Goal: Task Accomplishment & Management: Complete application form

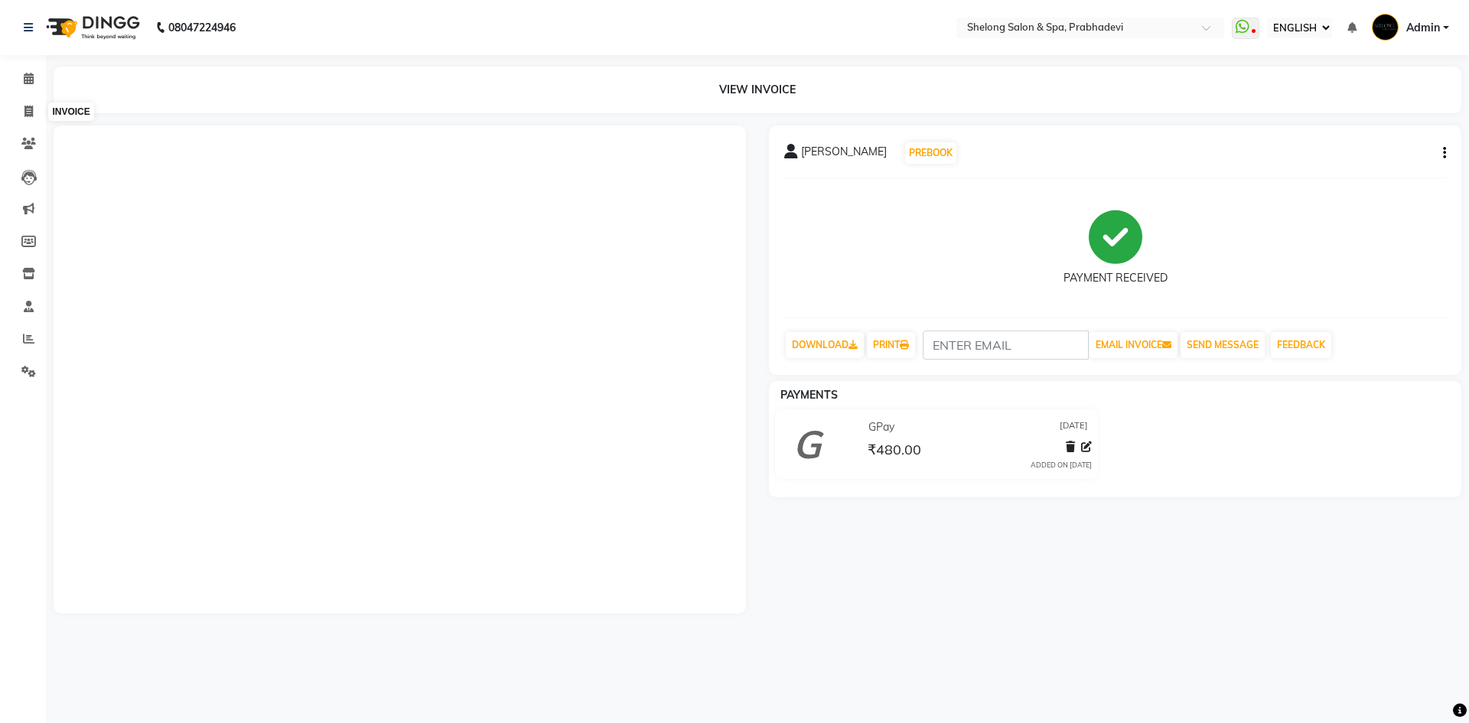
select select "ec"
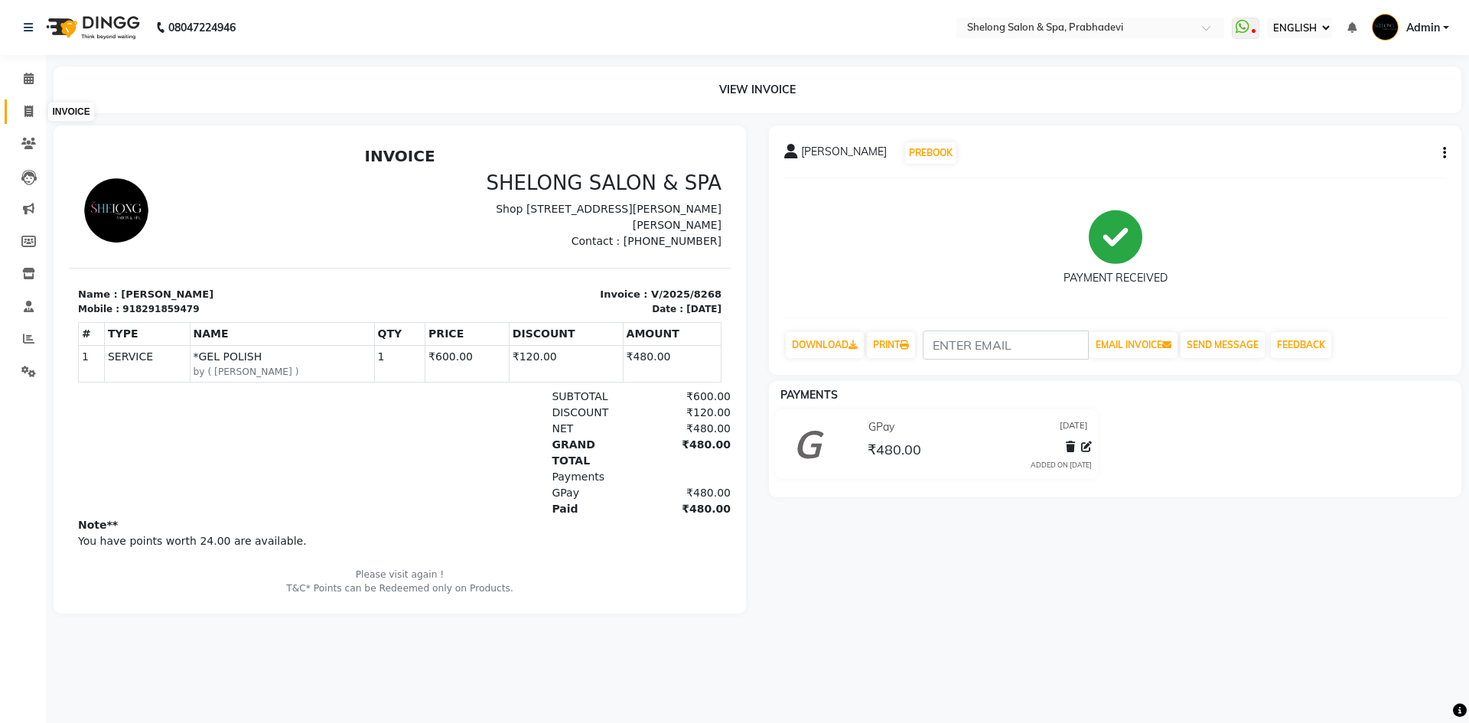
click at [29, 106] on icon at bounding box center [28, 111] width 8 height 11
select select "service"
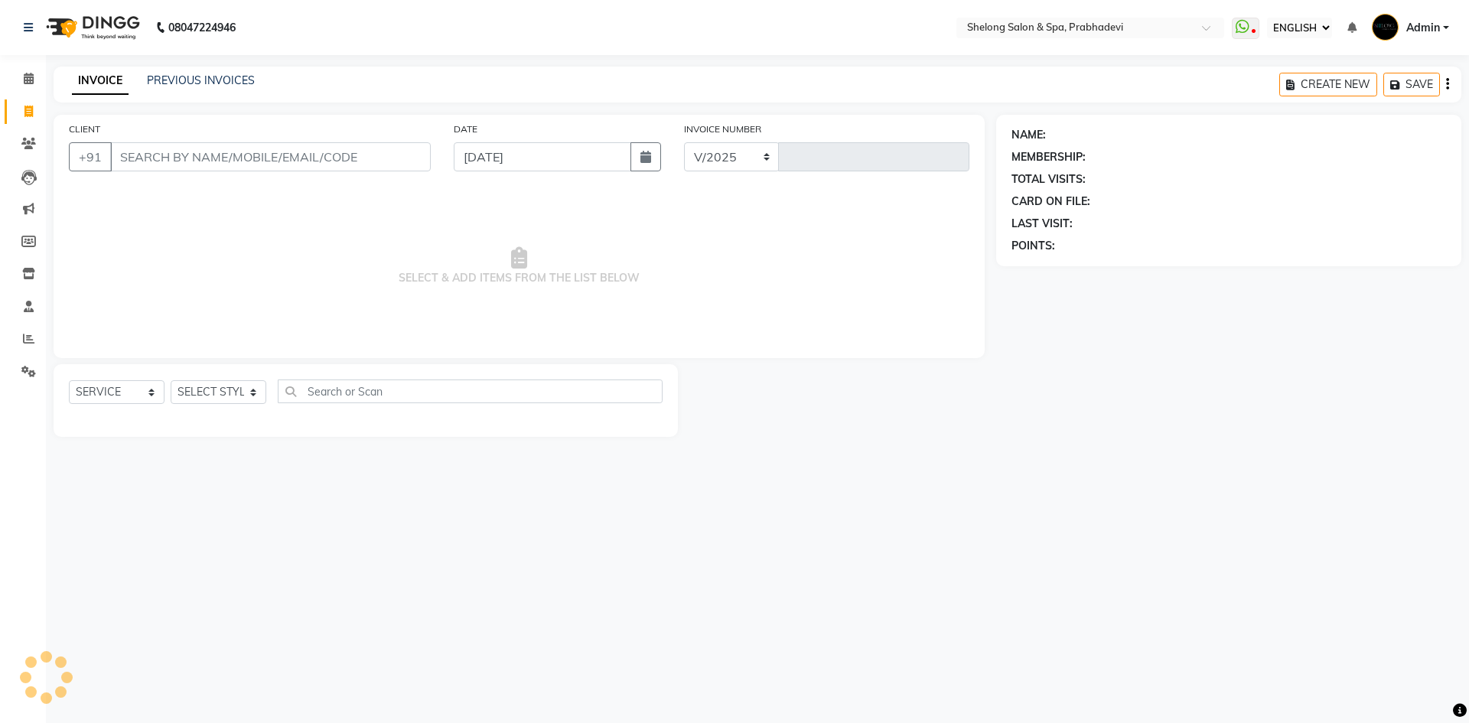
select select "3475"
type input "8269"
click at [258, 394] on select "SELECT STYLIST" at bounding box center [219, 392] width 96 height 24
select select "16092"
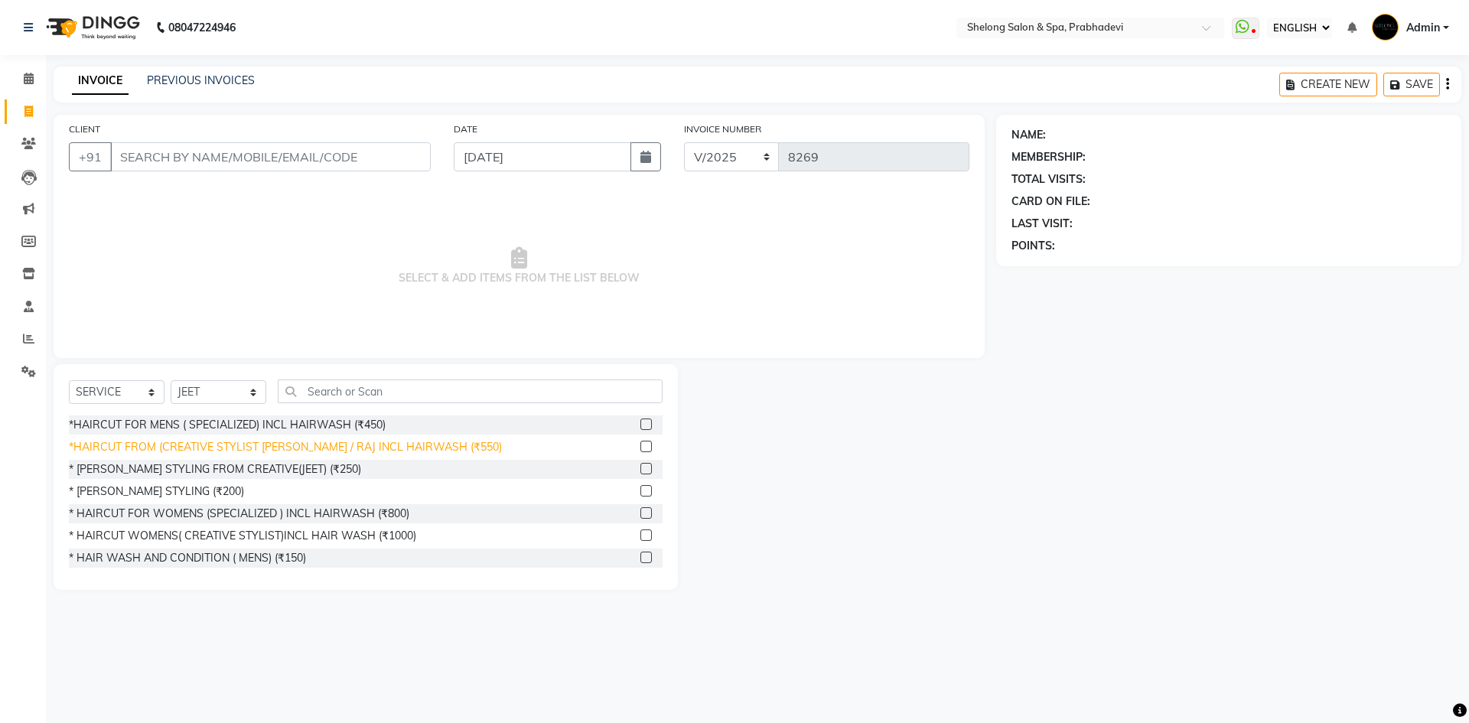
click at [360, 448] on div "*HAIRCUT FROM (CREATIVE STYLIST [PERSON_NAME] / RAJ INCL HAIRWASH (₹550)" at bounding box center [285, 447] width 433 height 16
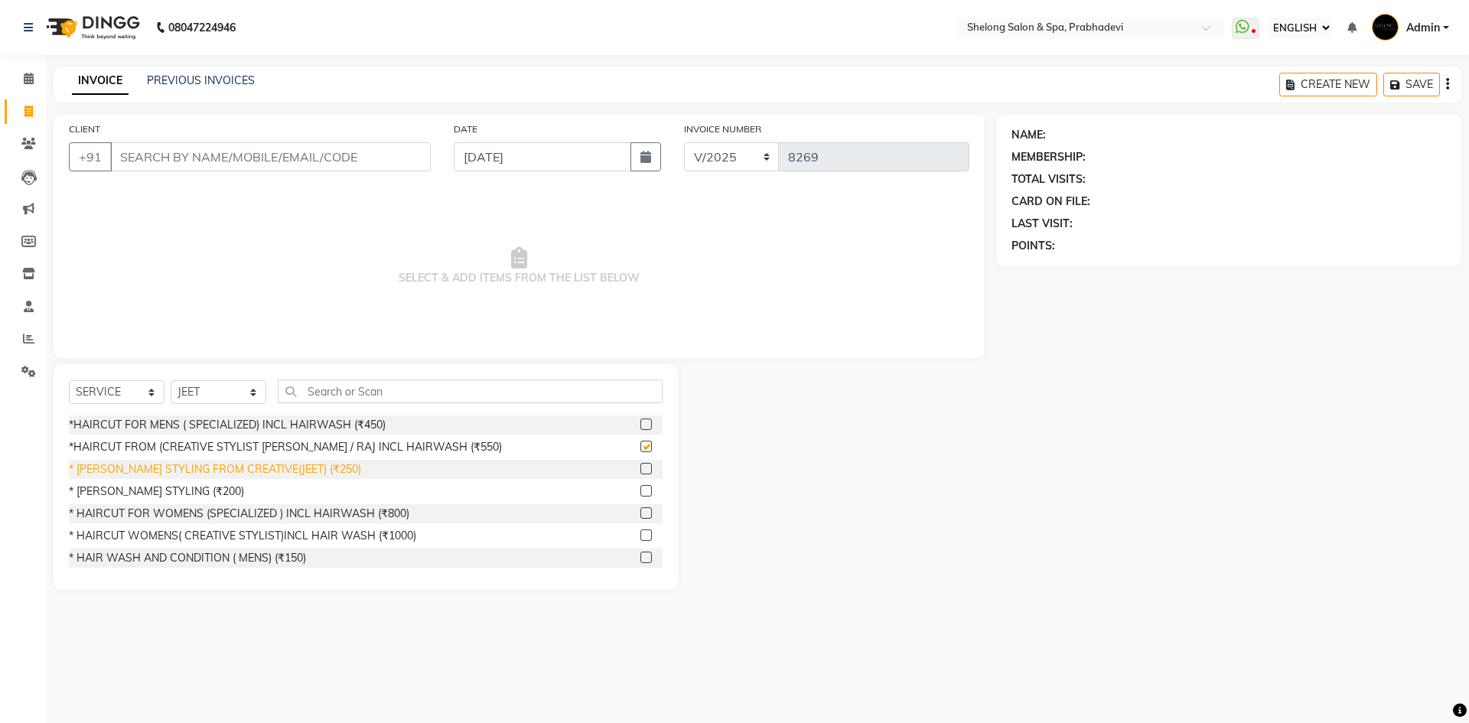
checkbox input "false"
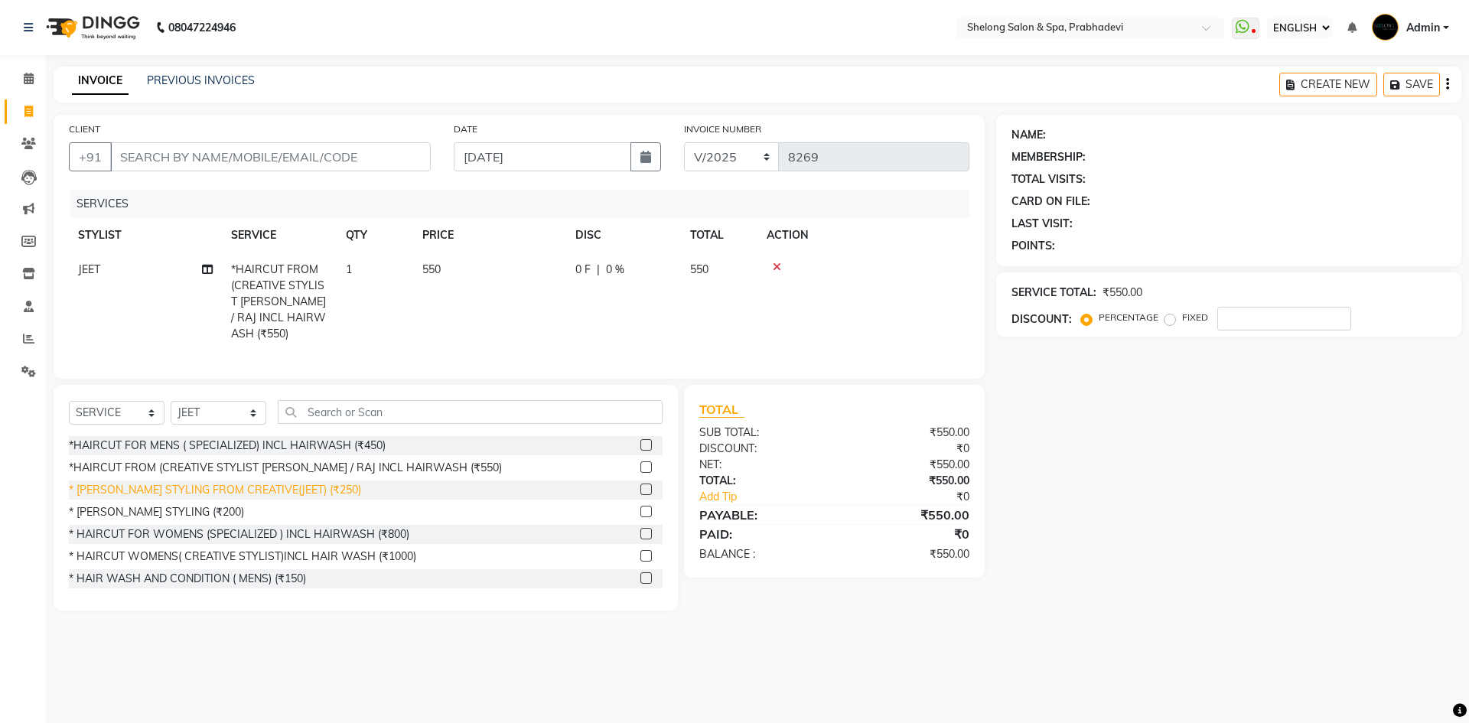
click at [257, 482] on div "* [PERSON_NAME] STYLING FROM CREATIVE(JEET) (₹250)" at bounding box center [215, 490] width 292 height 16
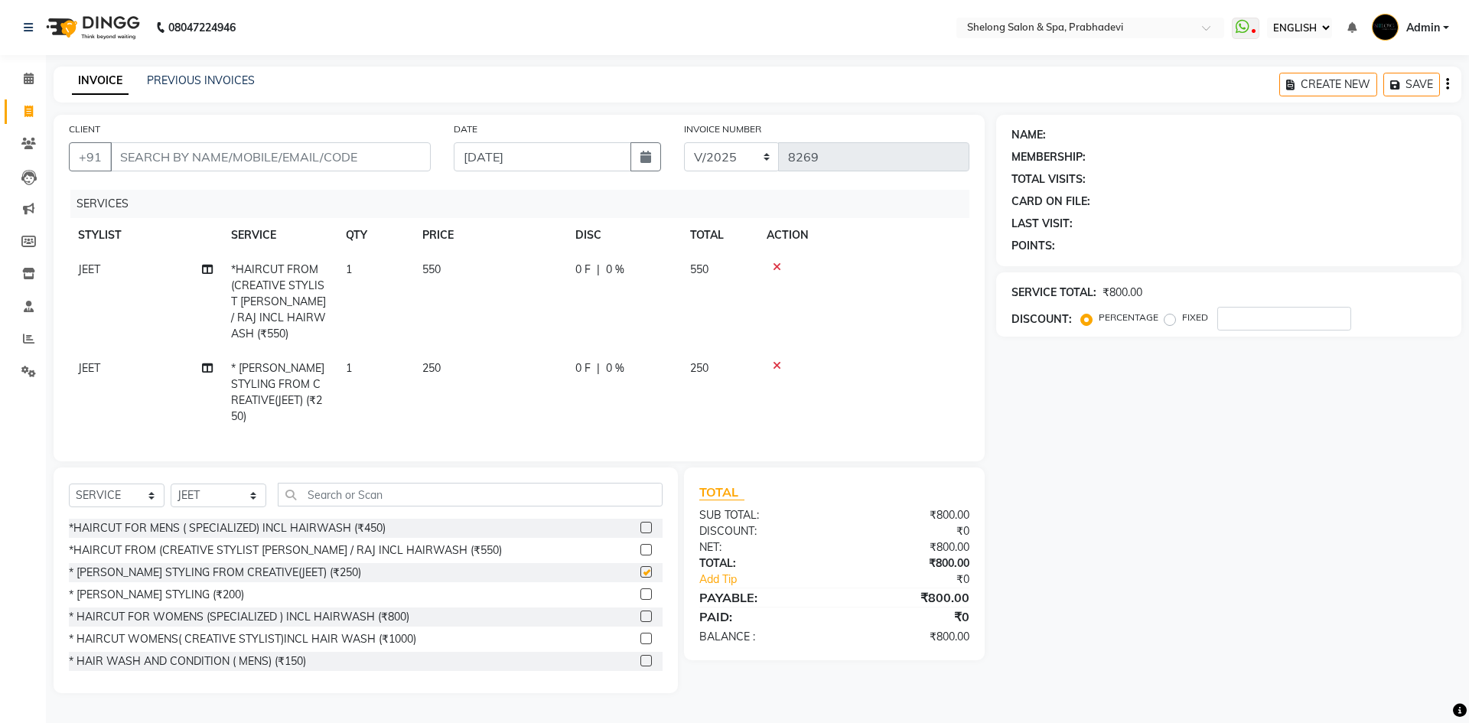
checkbox input "false"
click at [154, 157] on input "CLIENT" at bounding box center [270, 156] width 321 height 29
type input "w"
type input "0"
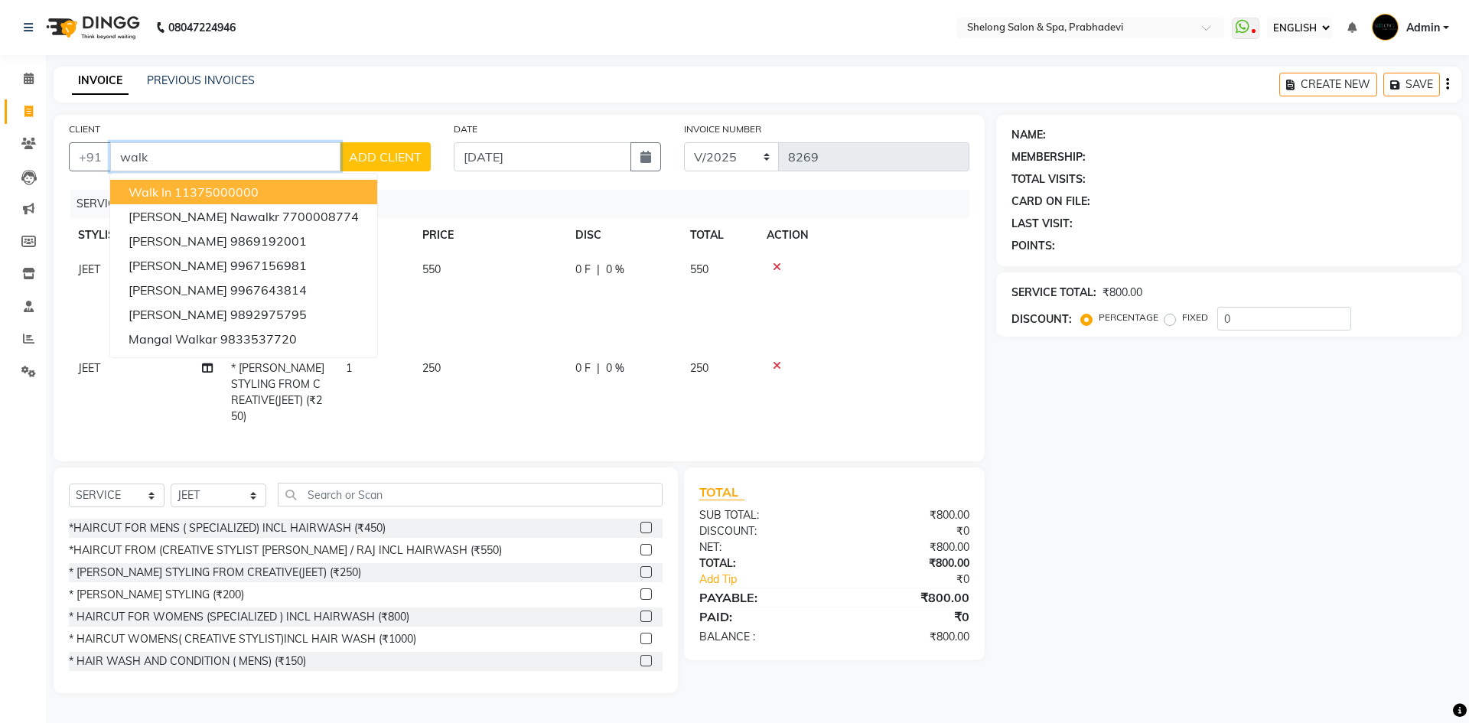
click at [175, 187] on ngb-highlight "11375000000" at bounding box center [216, 191] width 84 height 15
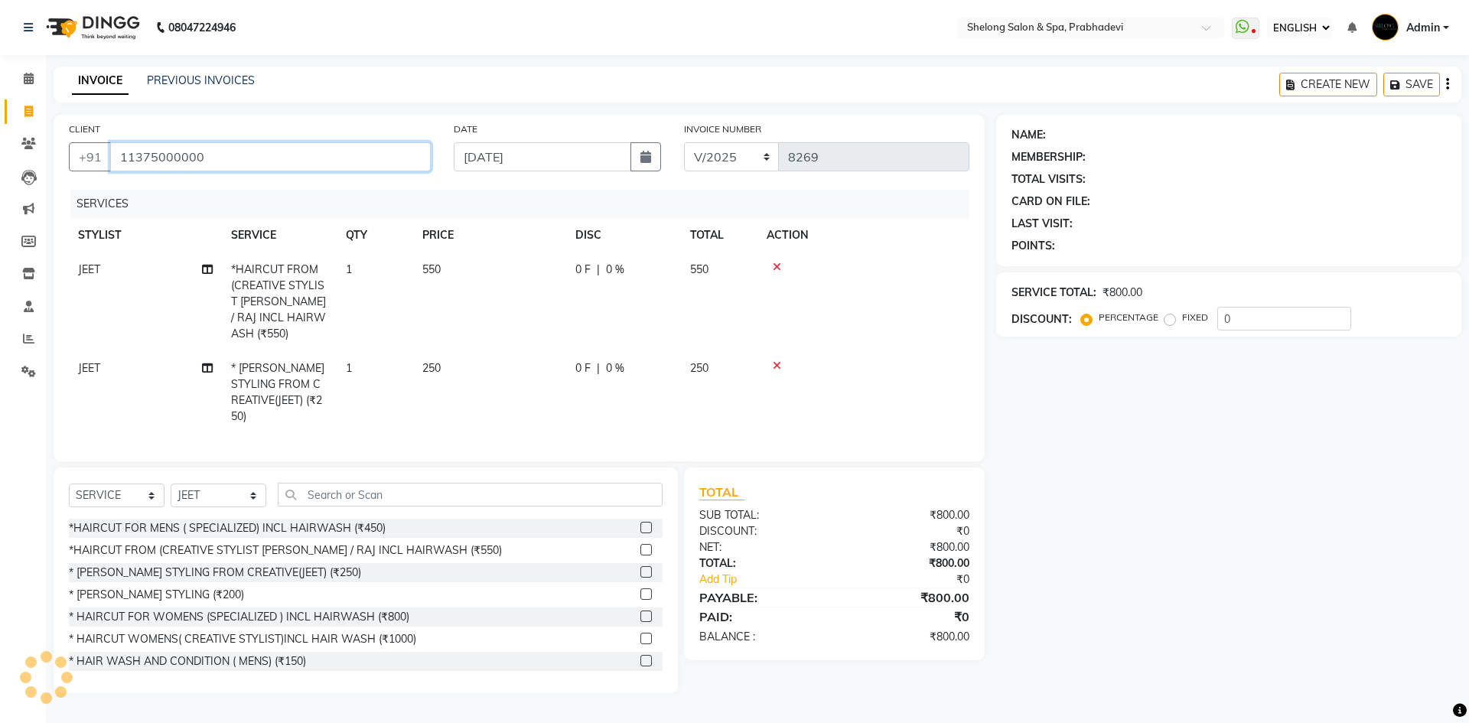
type input "11375000000"
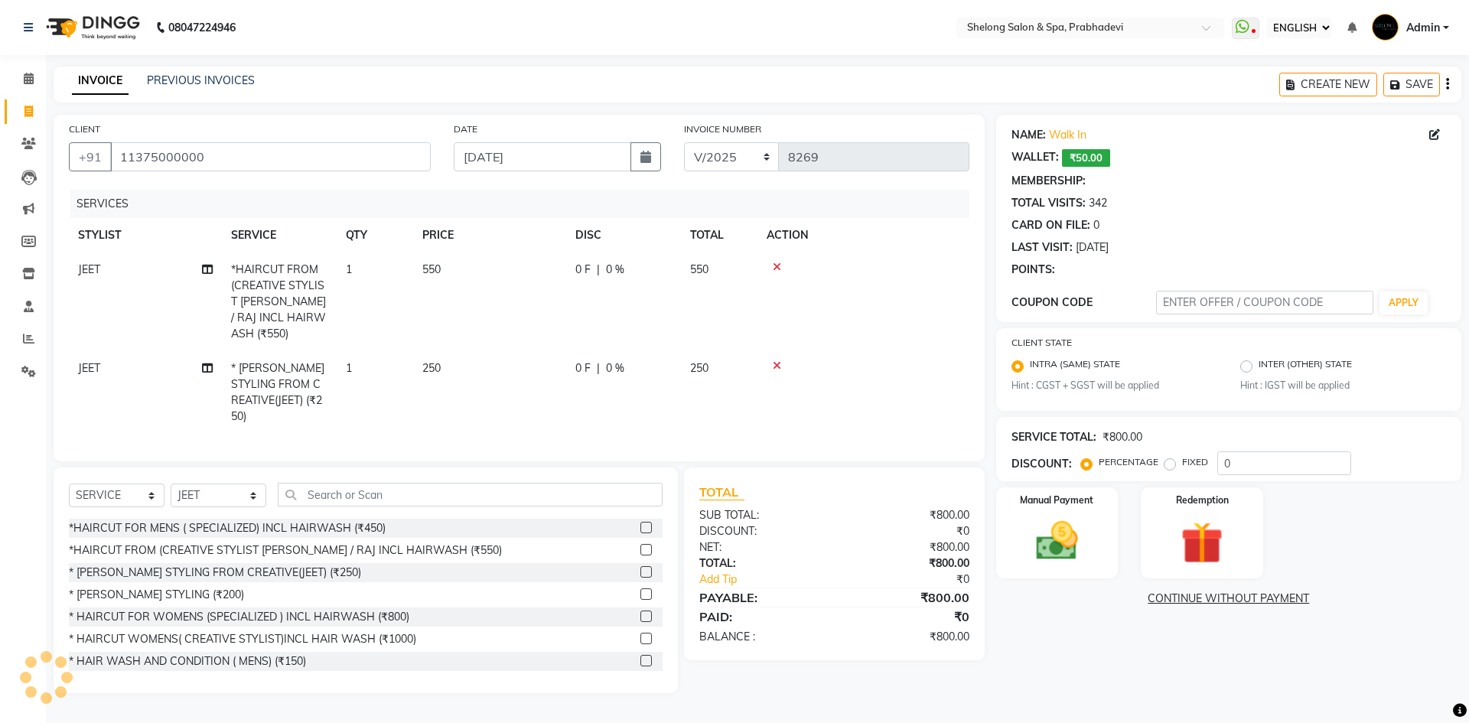
select select "1: Object"
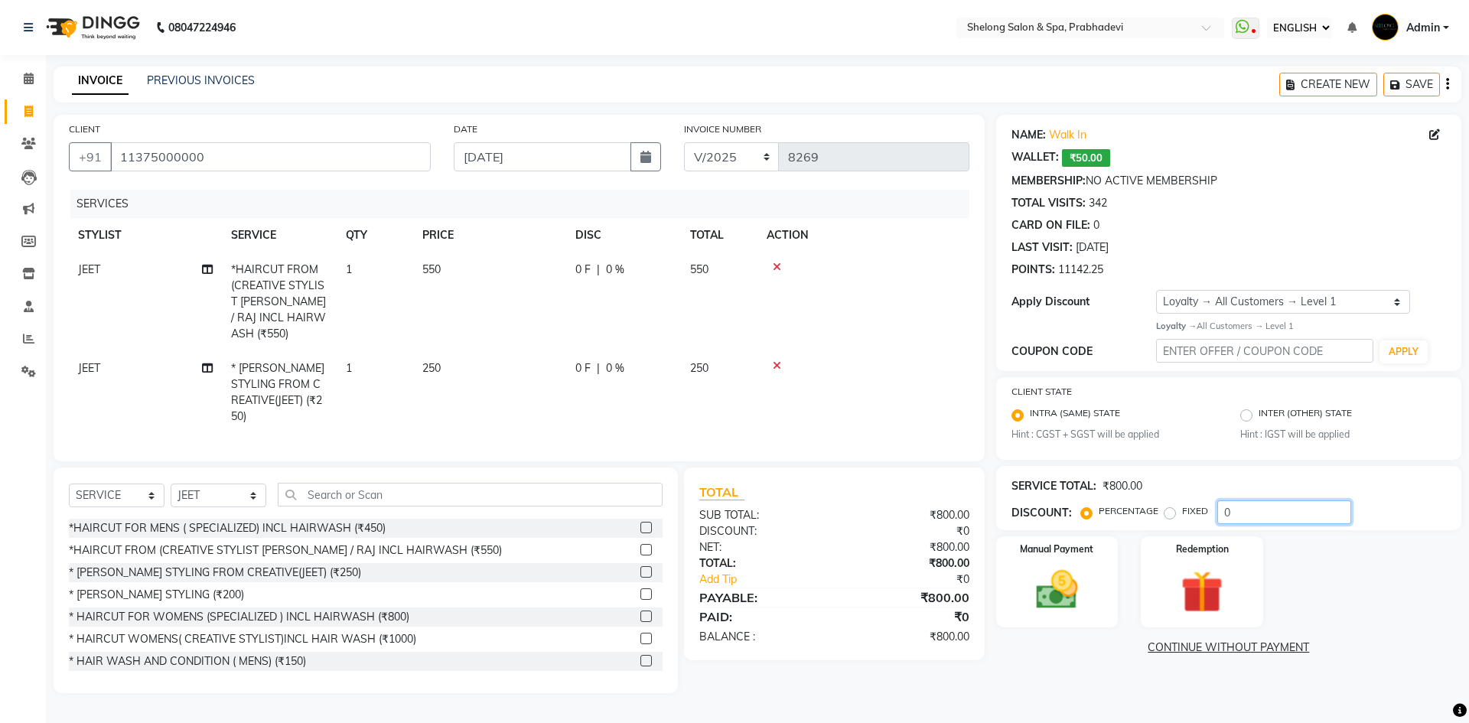
click at [1250, 520] on input "0" at bounding box center [1285, 512] width 134 height 24
type input "20"
click at [1066, 578] on img at bounding box center [1057, 590] width 71 height 51
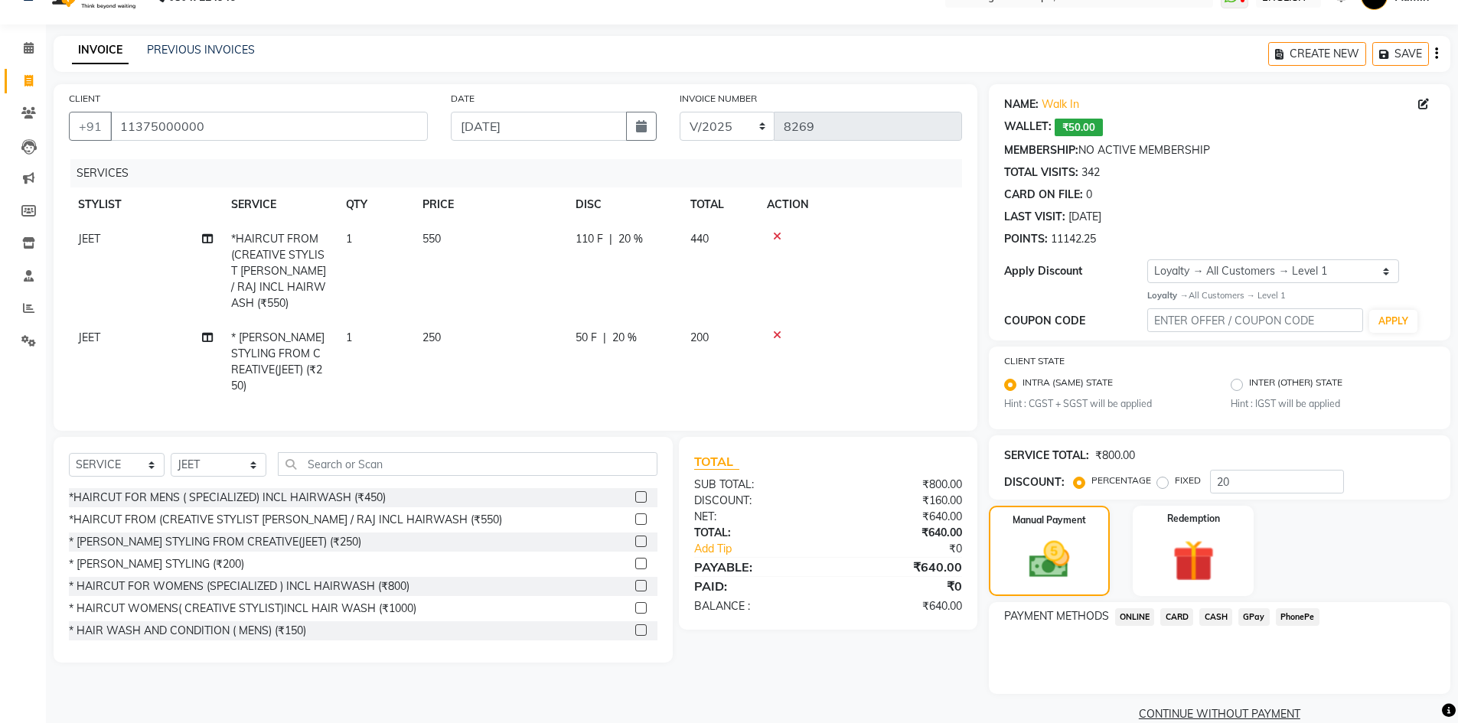
scroll to position [56, 0]
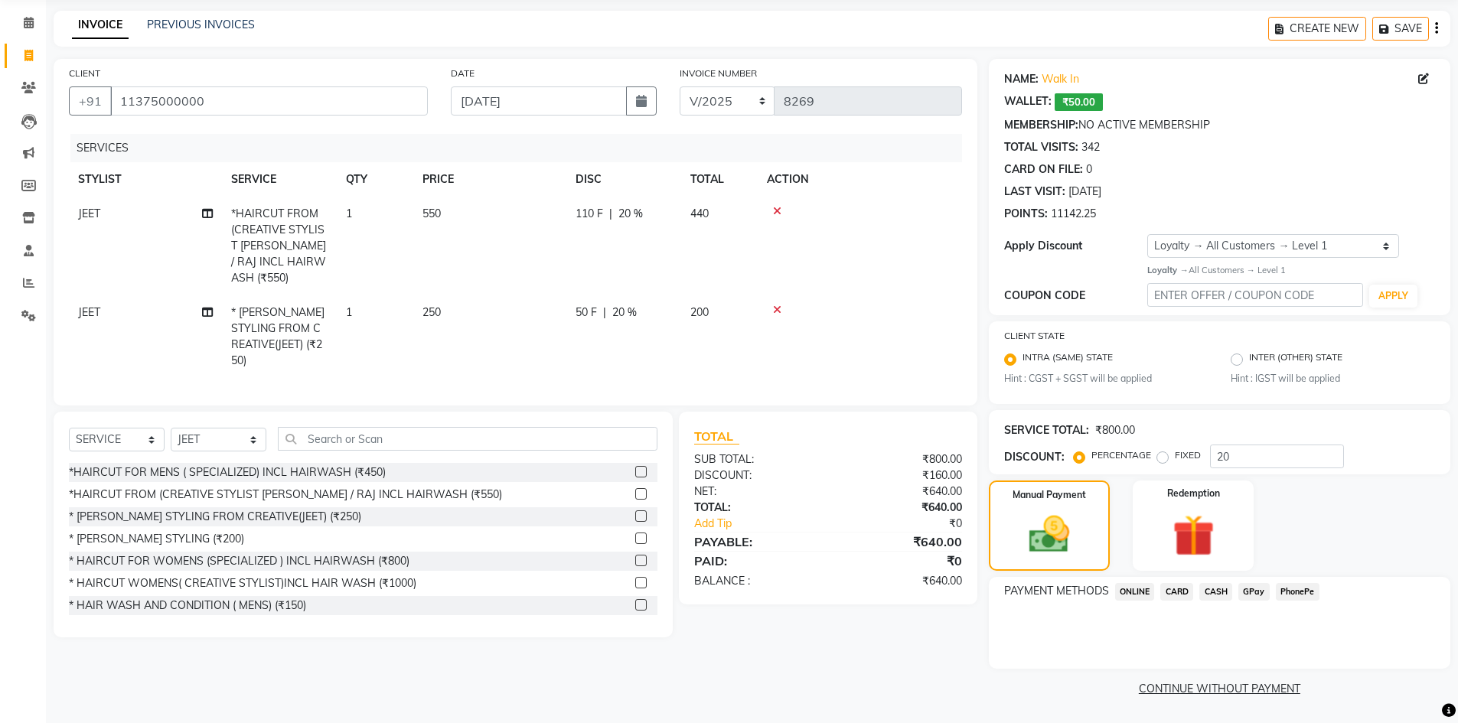
click at [601, 212] on span "110 F" at bounding box center [589, 214] width 28 height 16
select select "16092"
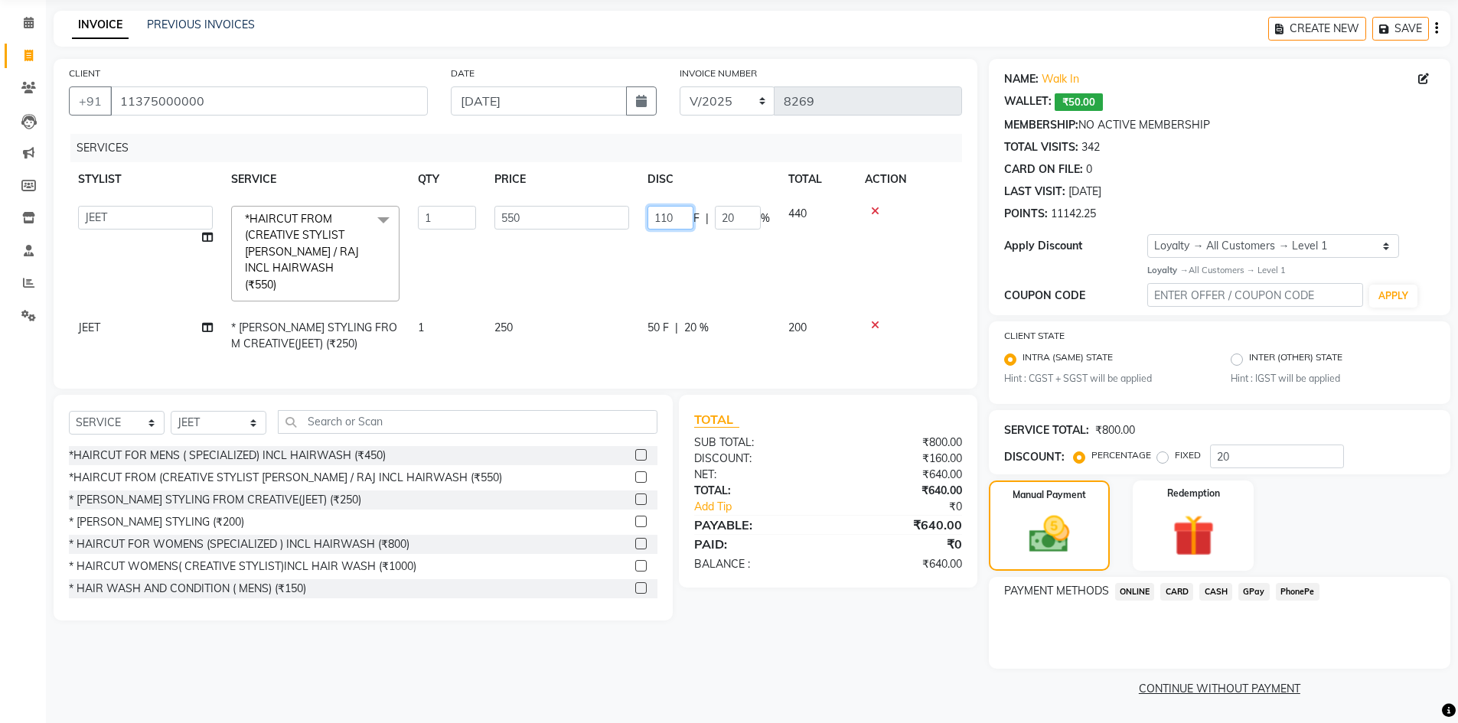
click at [680, 220] on input "110" at bounding box center [670, 218] width 46 height 24
type input "1"
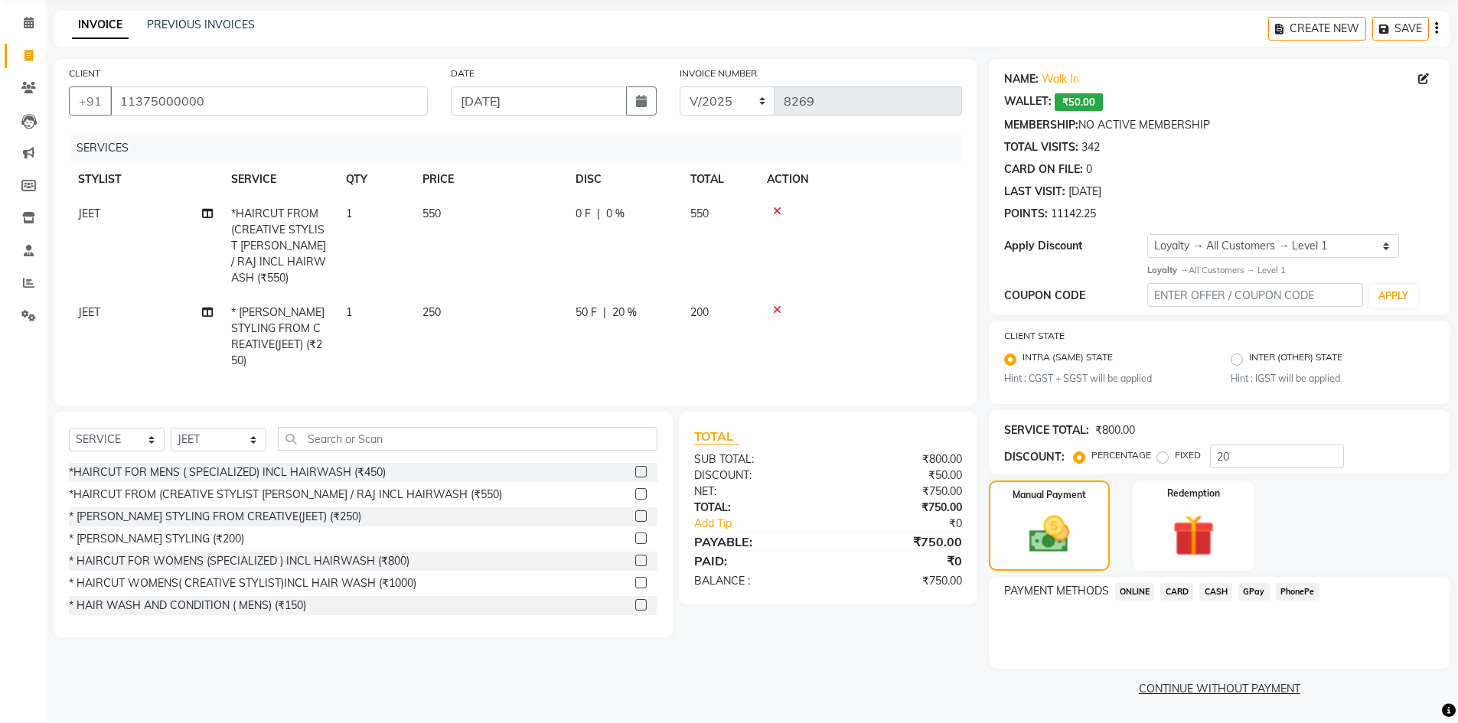
click at [448, 223] on td "550" at bounding box center [489, 246] width 153 height 99
select select "16092"
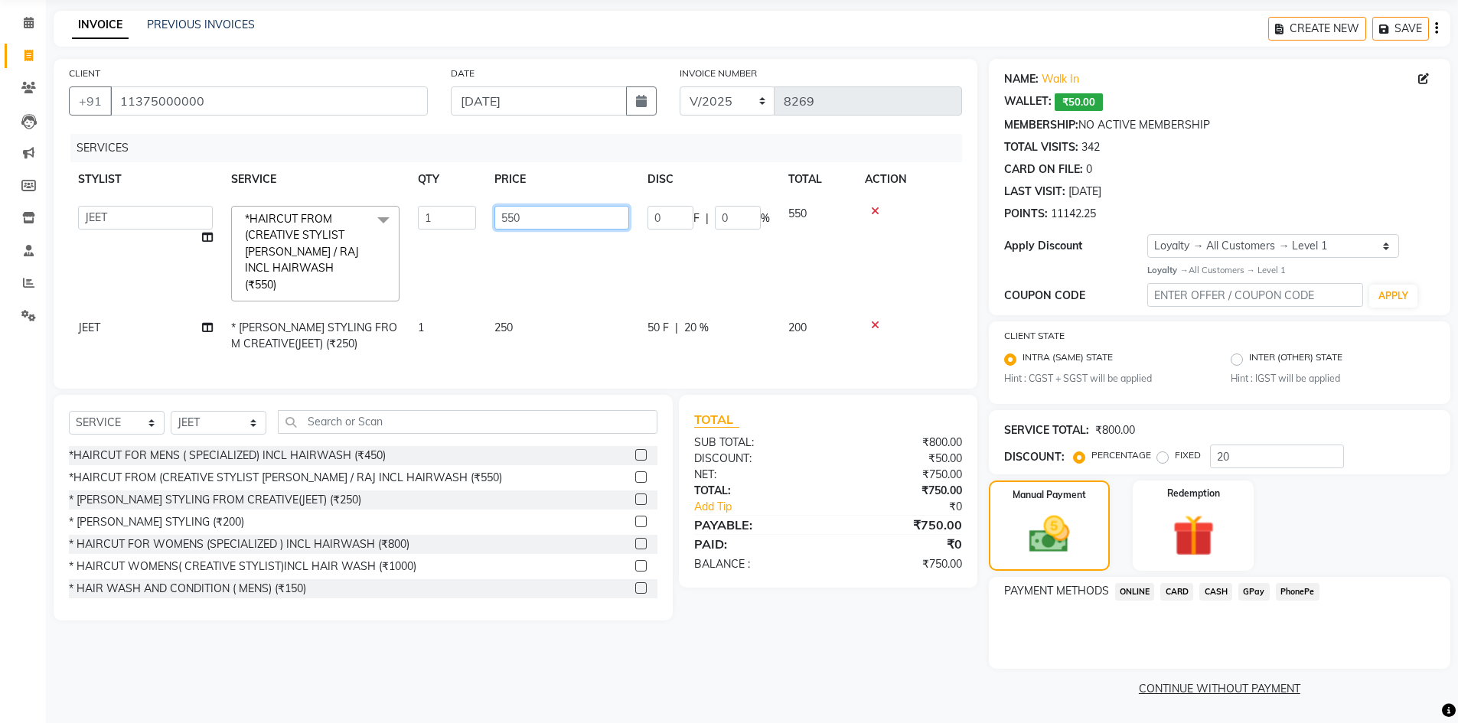
click at [548, 211] on input "550" at bounding box center [561, 218] width 135 height 24
type input "5"
type input "500"
click at [551, 269] on td "500" at bounding box center [561, 254] width 153 height 114
select select "16092"
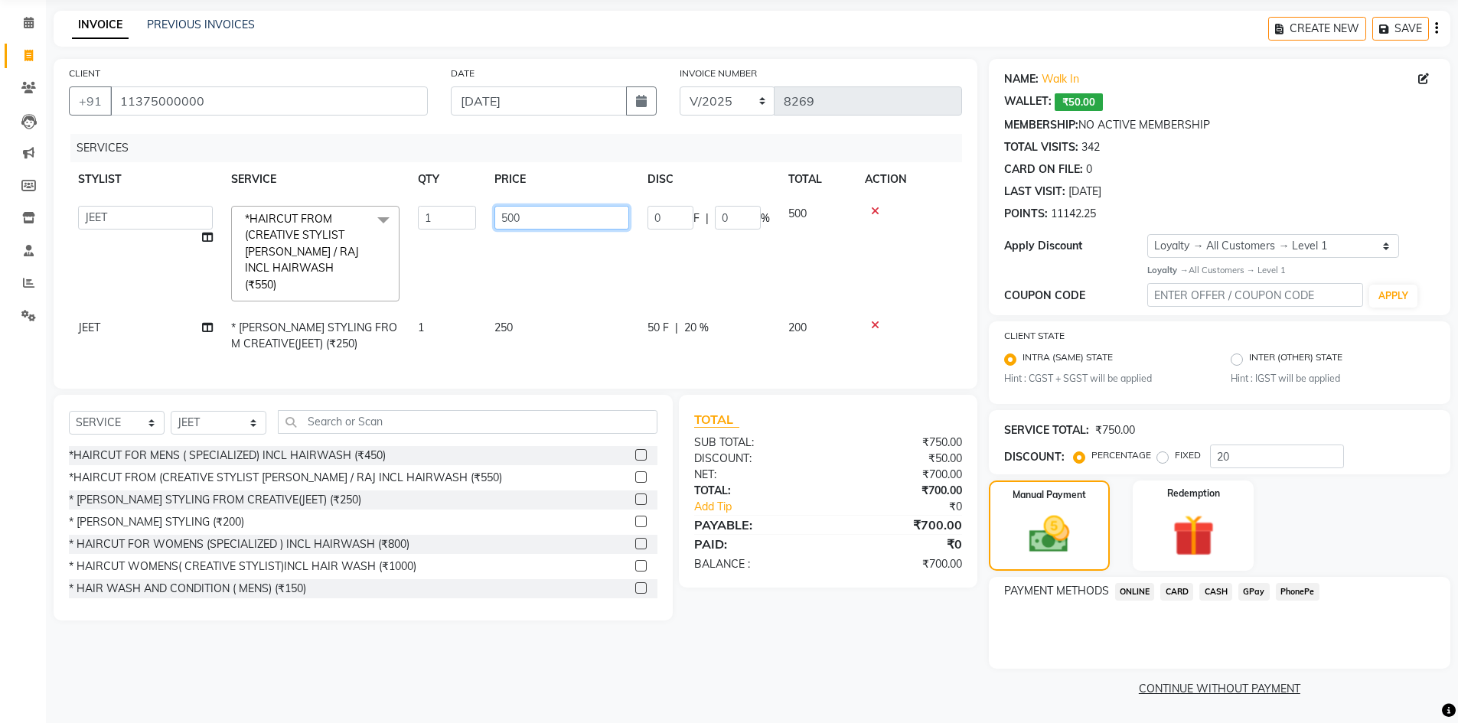
click at [554, 222] on input "500" at bounding box center [561, 218] width 135 height 24
type input "5"
type input "400"
click at [575, 275] on tr "( Ankita ) ( ASHVINI ) farid fojdur hakim JEET MITHUN NANDITA CHAVAN Neha jaisw…" at bounding box center [515, 254] width 893 height 114
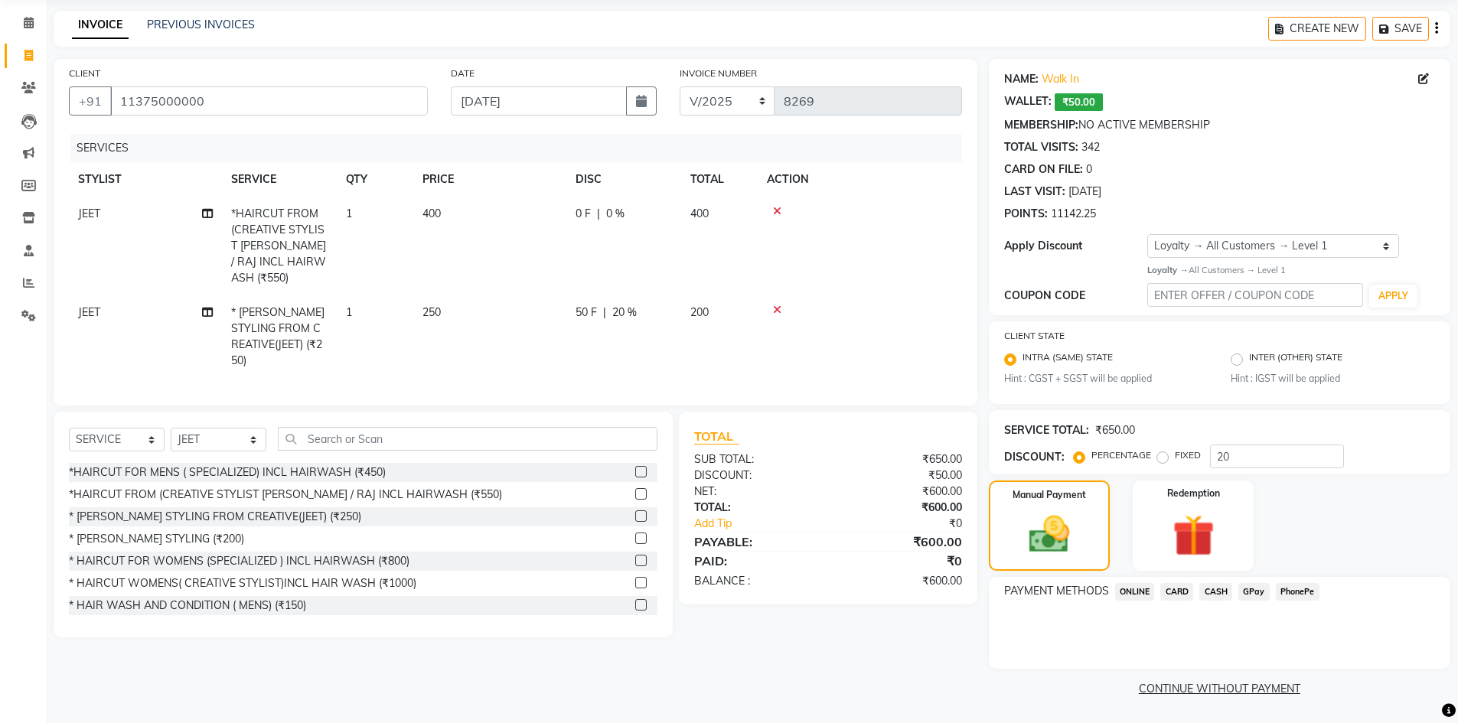
click at [1224, 592] on span "CASH" at bounding box center [1215, 592] width 33 height 18
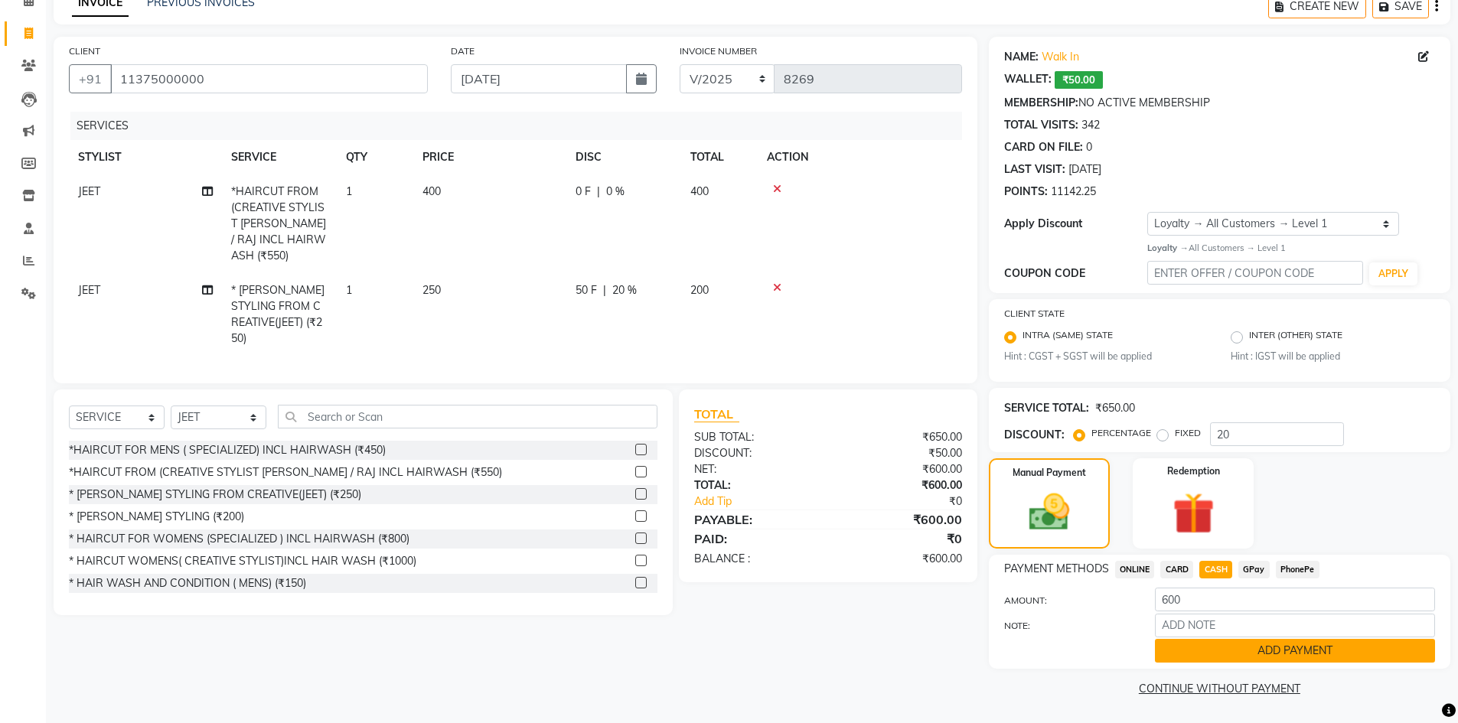
click at [1231, 651] on button "ADD PAYMENT" at bounding box center [1295, 651] width 280 height 24
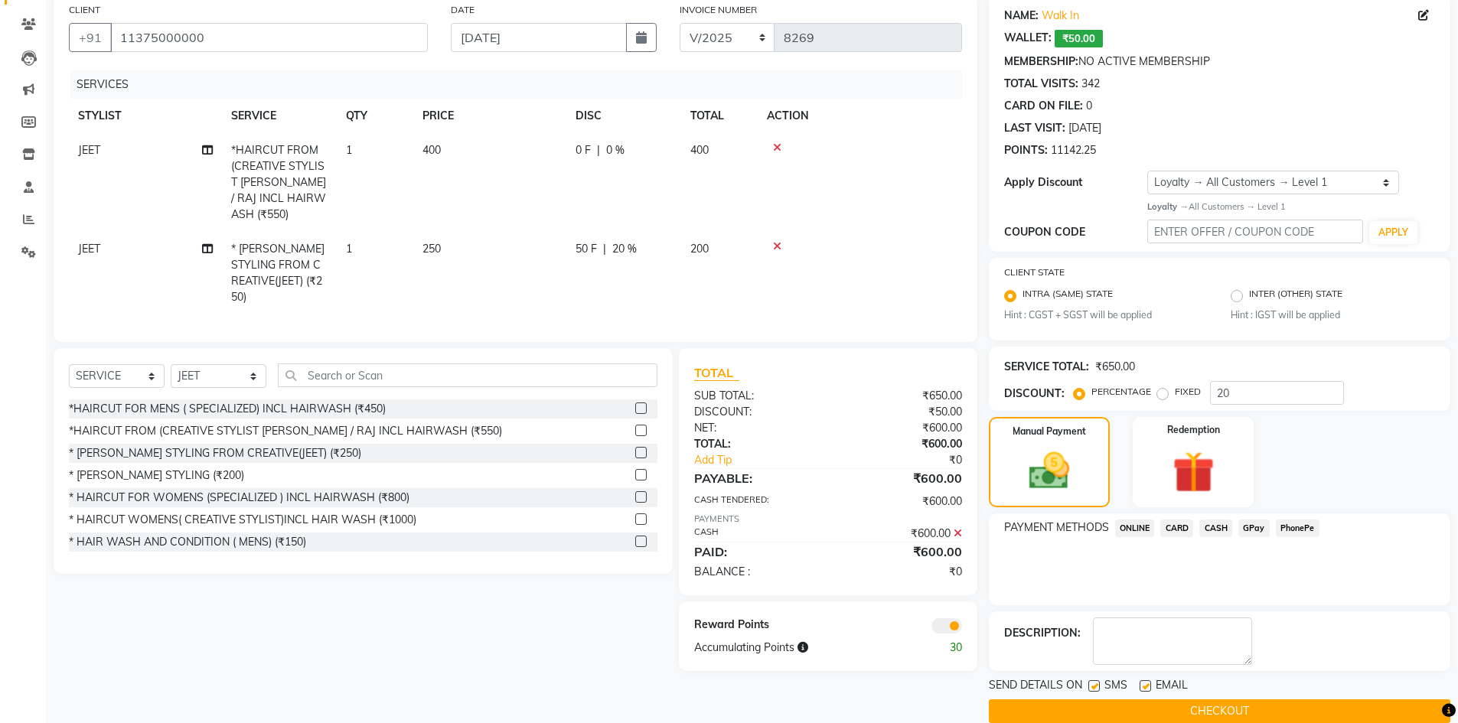
scroll to position [142, 0]
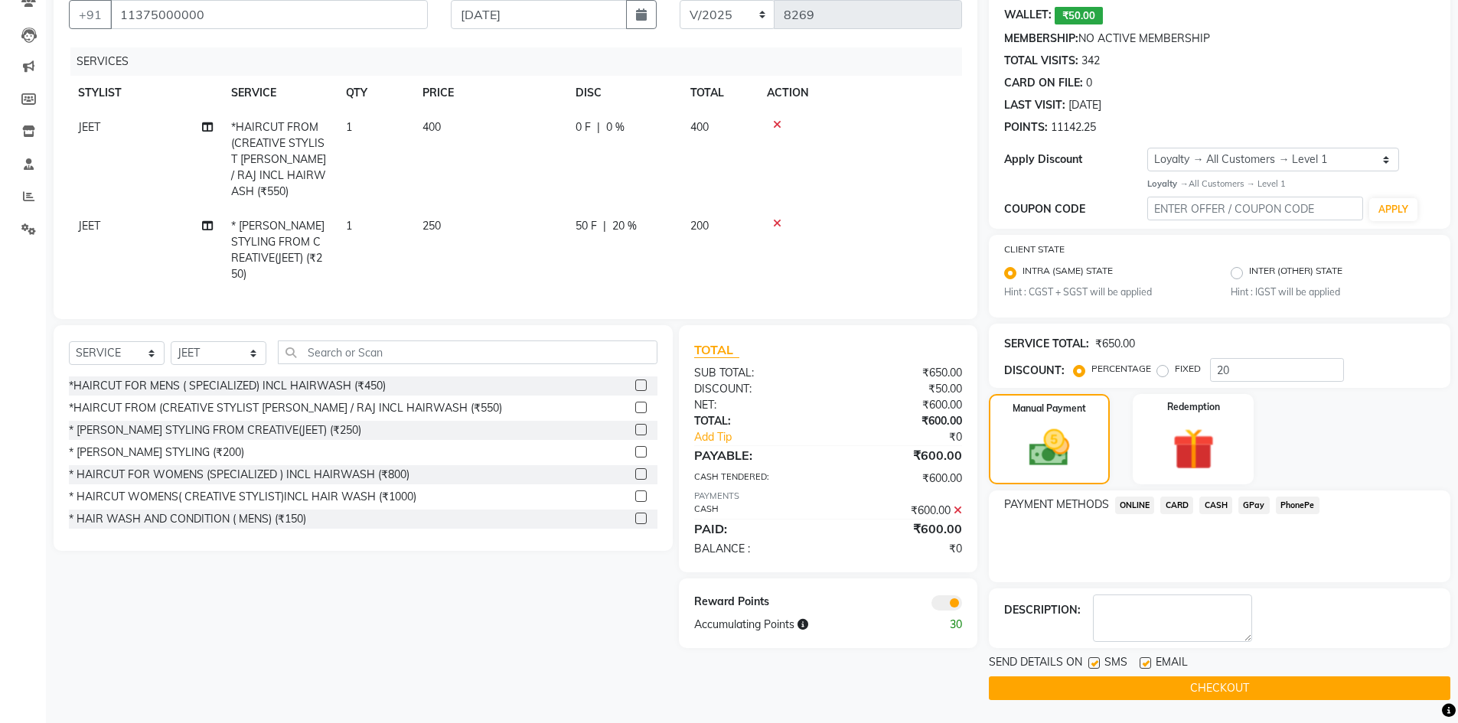
click at [1195, 693] on button "CHECKOUT" at bounding box center [1219, 688] width 461 height 24
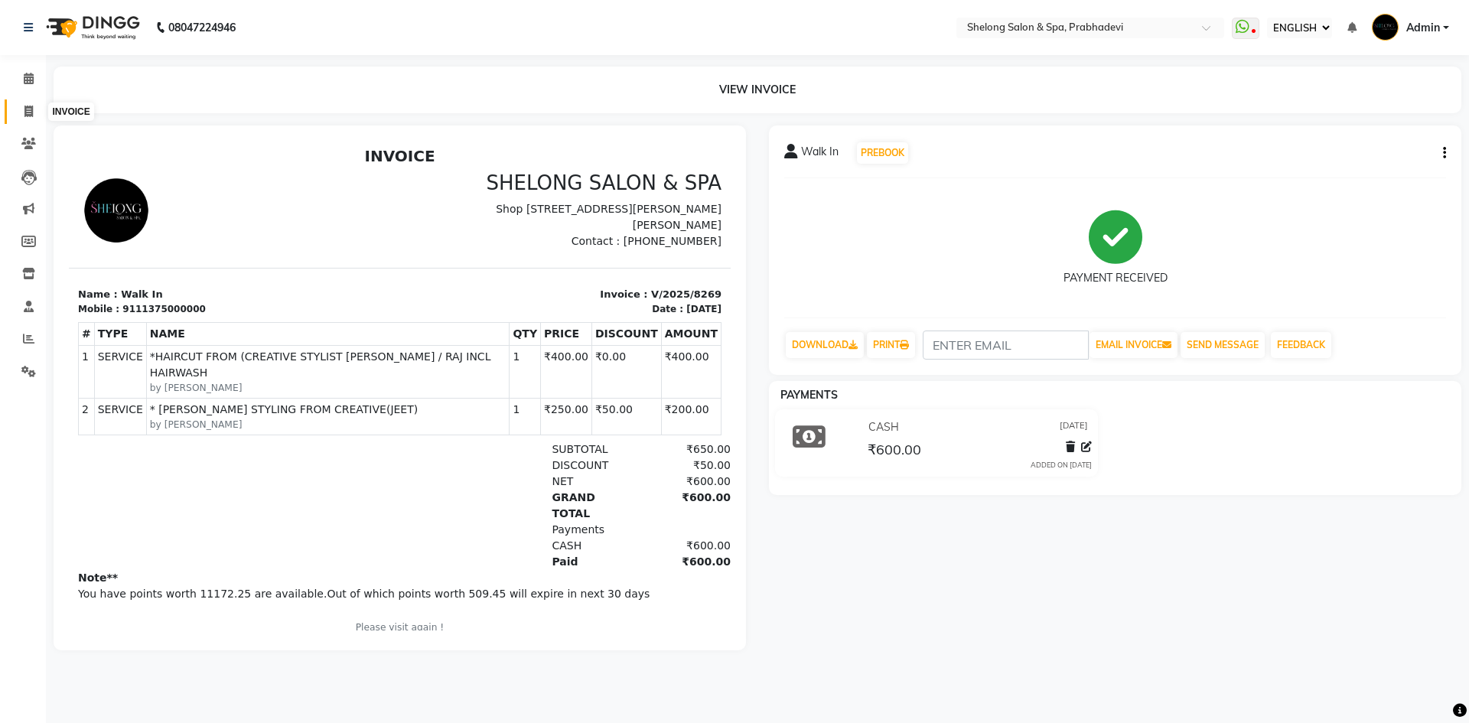
click at [29, 113] on icon at bounding box center [28, 111] width 8 height 11
select select "service"
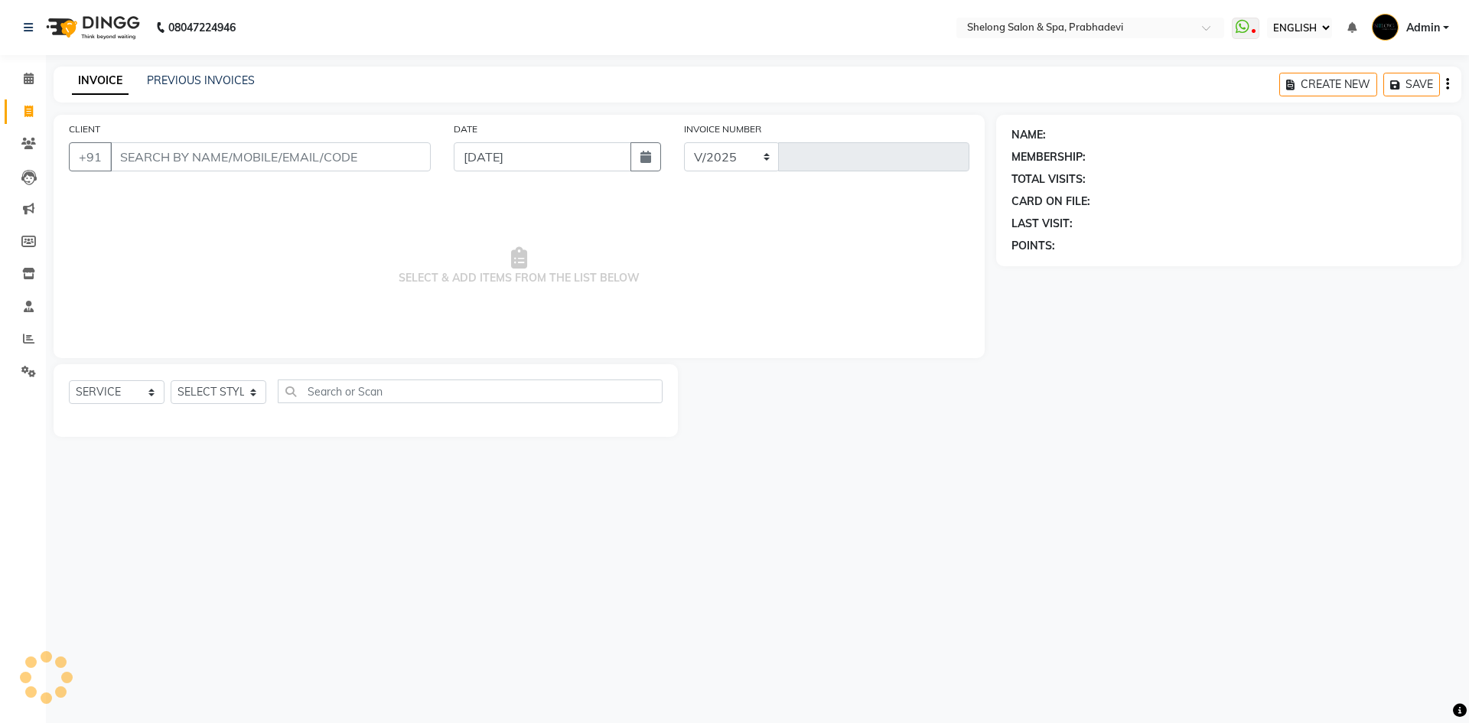
select select "3475"
type input "8270"
select select "16092"
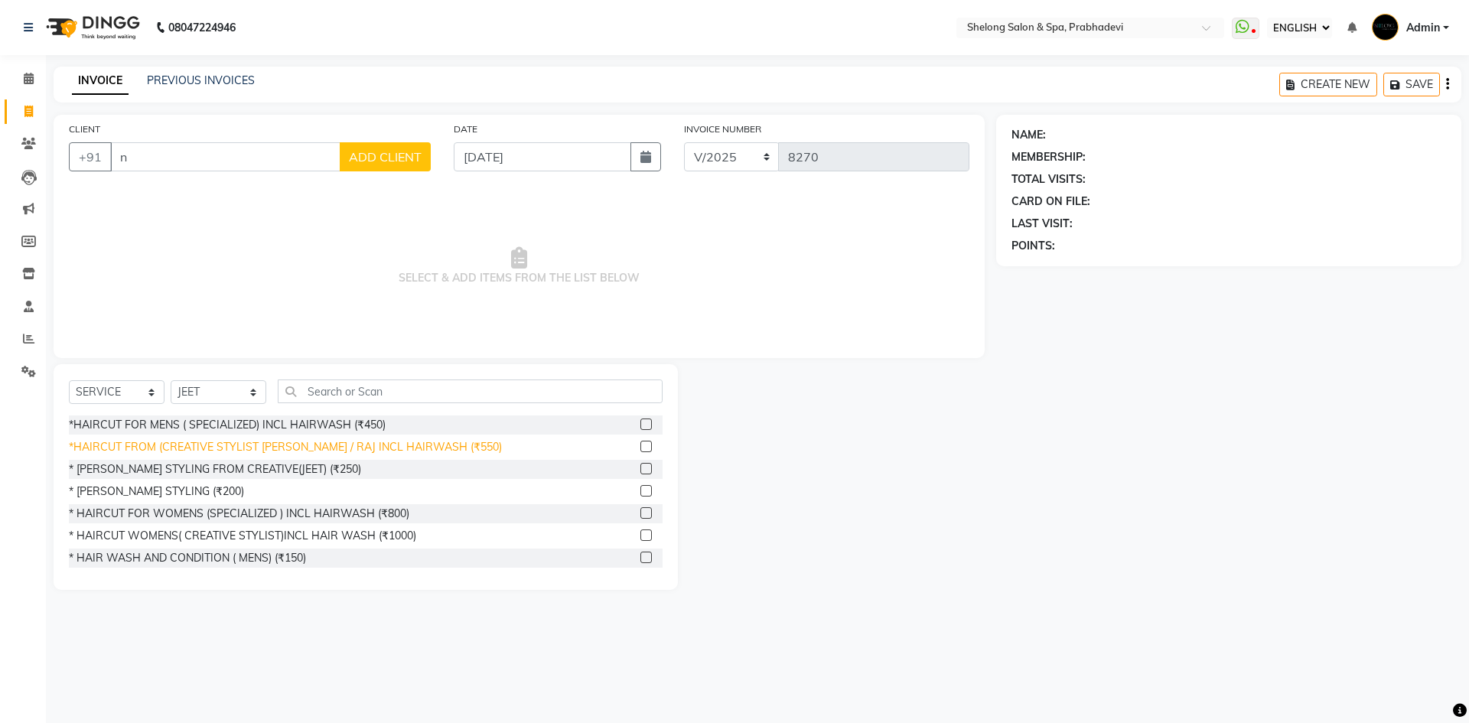
type input "n"
drag, startPoint x: 346, startPoint y: 449, endPoint x: 302, endPoint y: 428, distance: 48.6
click at [347, 449] on div "*HAIRCUT FROM (CREATIVE STYLIST [PERSON_NAME] / RAJ INCL HAIRWASH (₹550)" at bounding box center [285, 447] width 433 height 16
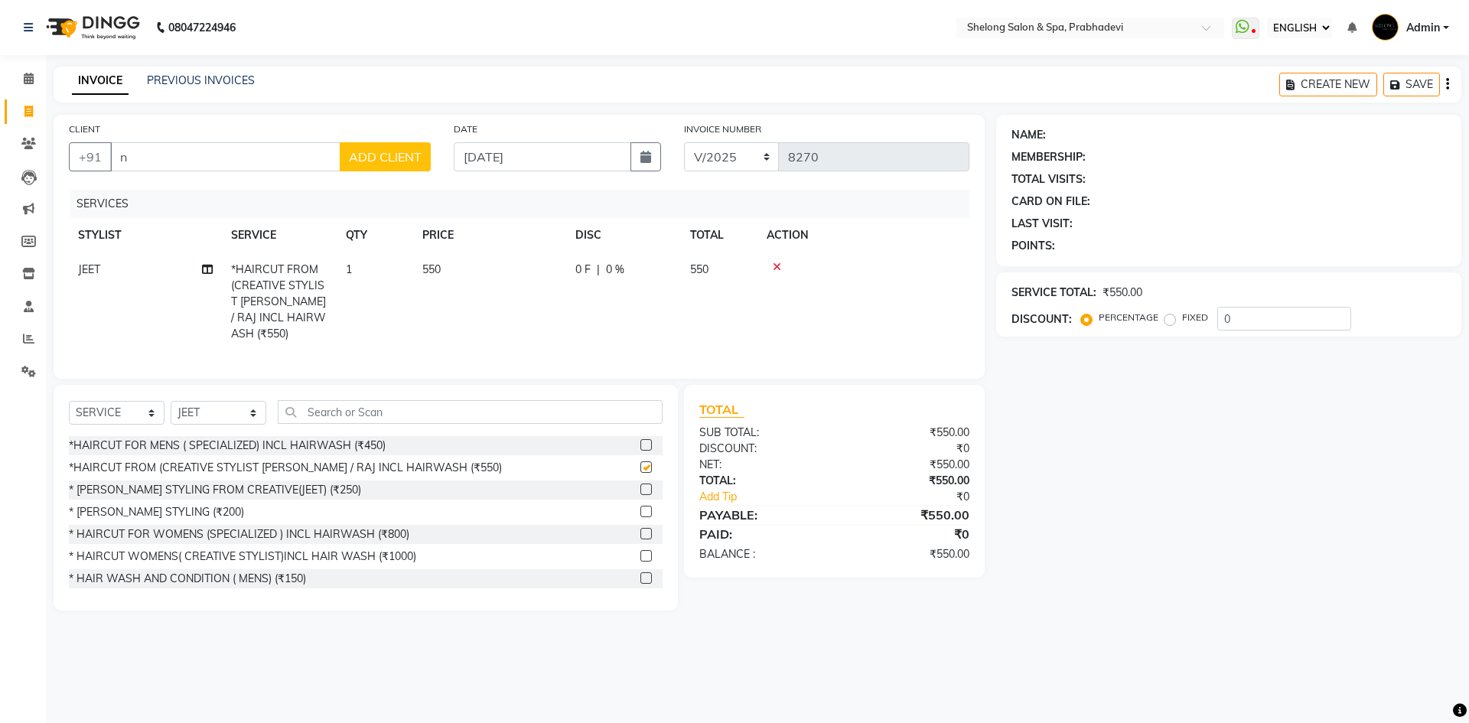
checkbox input "false"
click at [143, 158] on input "n" at bounding box center [225, 156] width 230 height 29
type input "n"
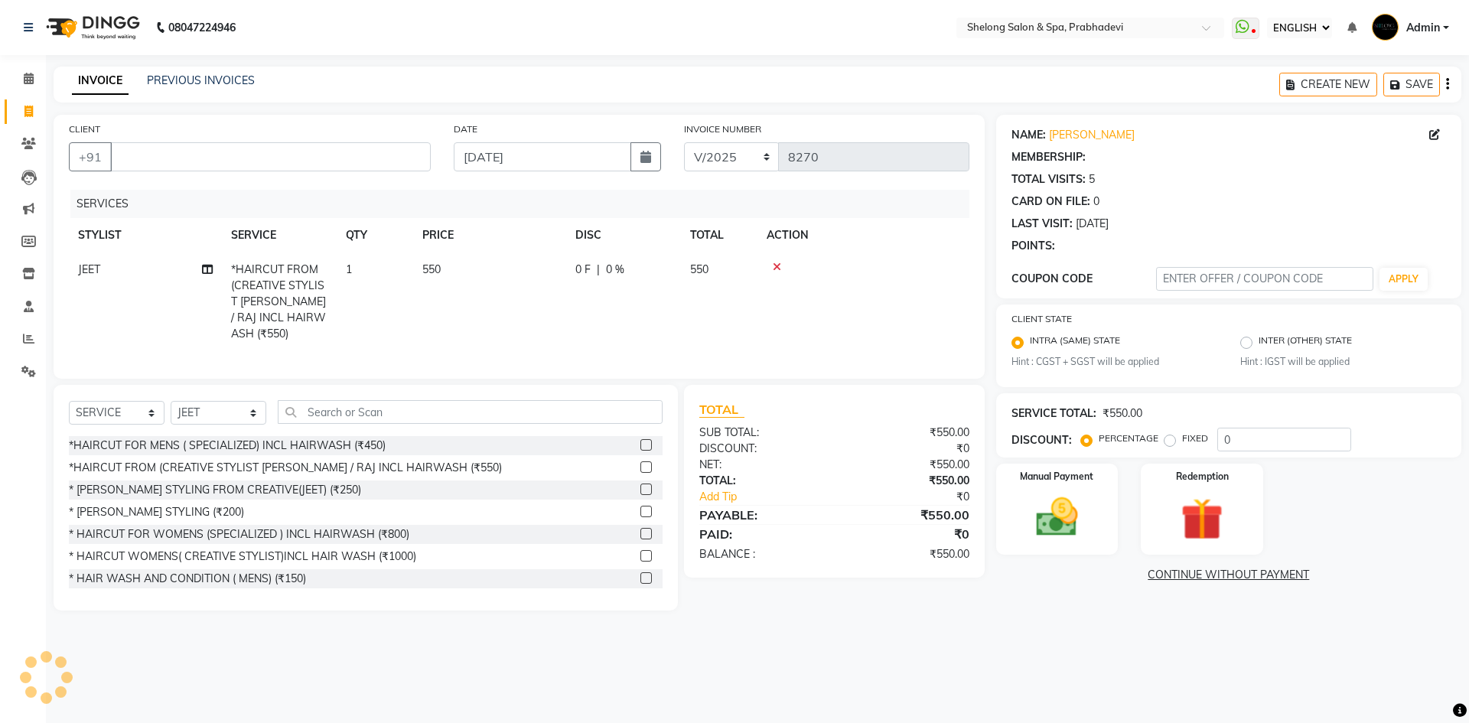
select select "1: Object"
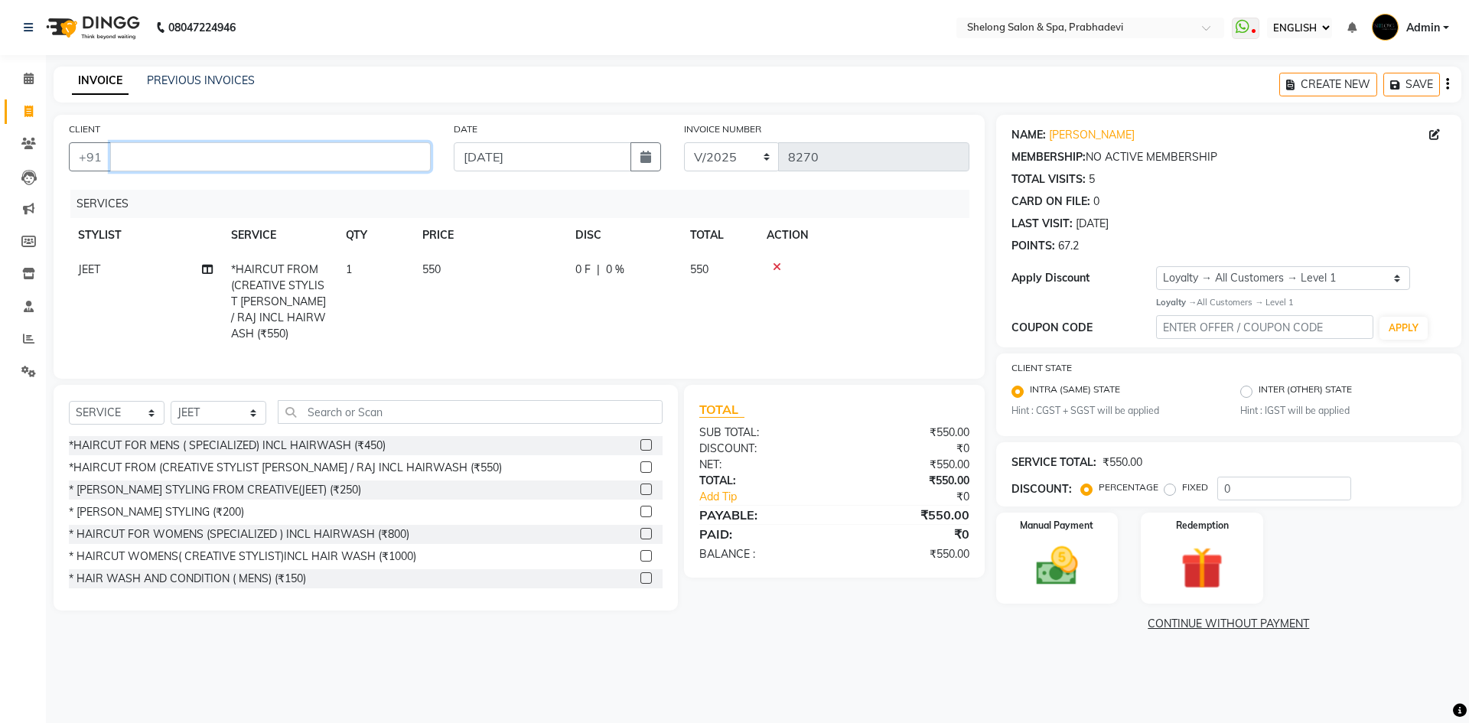
click at [140, 165] on input "CLIENT" at bounding box center [270, 156] width 321 height 29
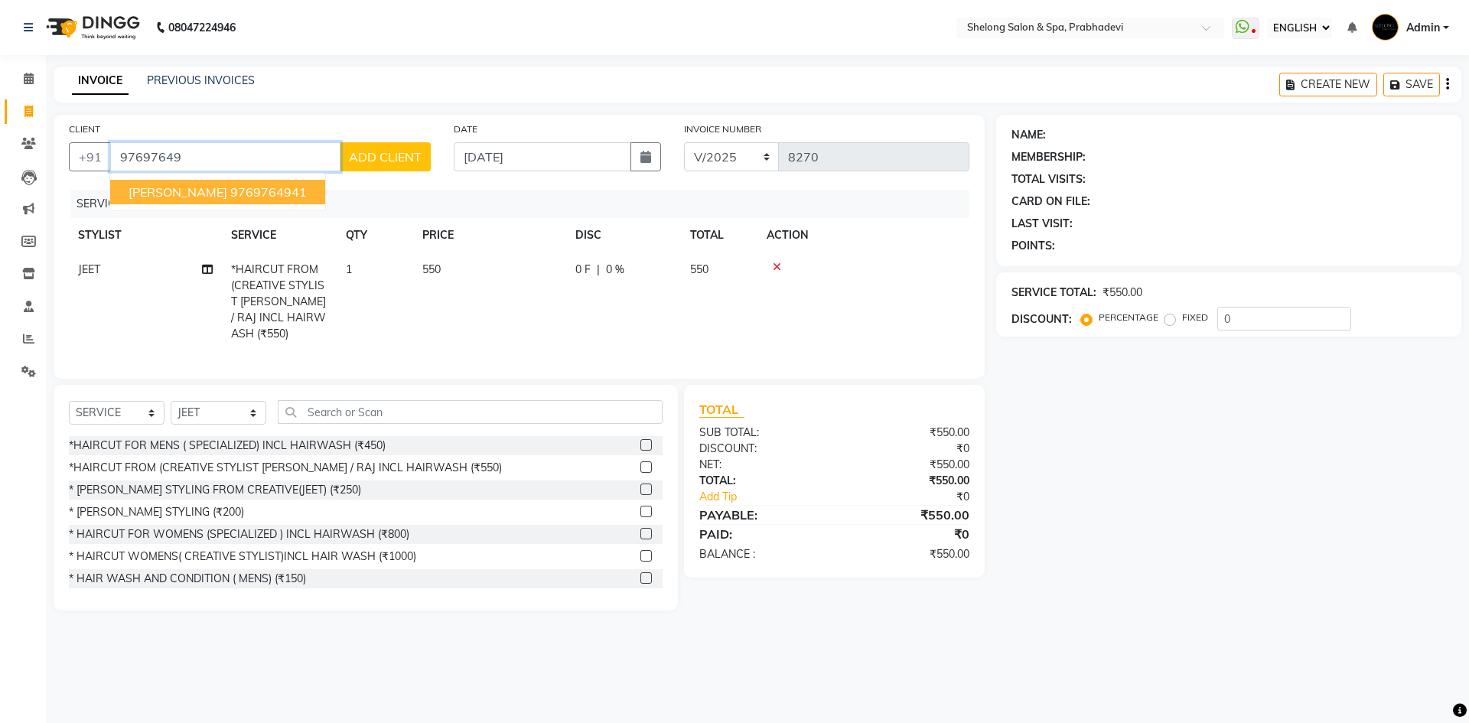
click at [182, 187] on span "Rajesh Telang" at bounding box center [178, 191] width 99 height 15
type input "9769764941"
select select "1: Object"
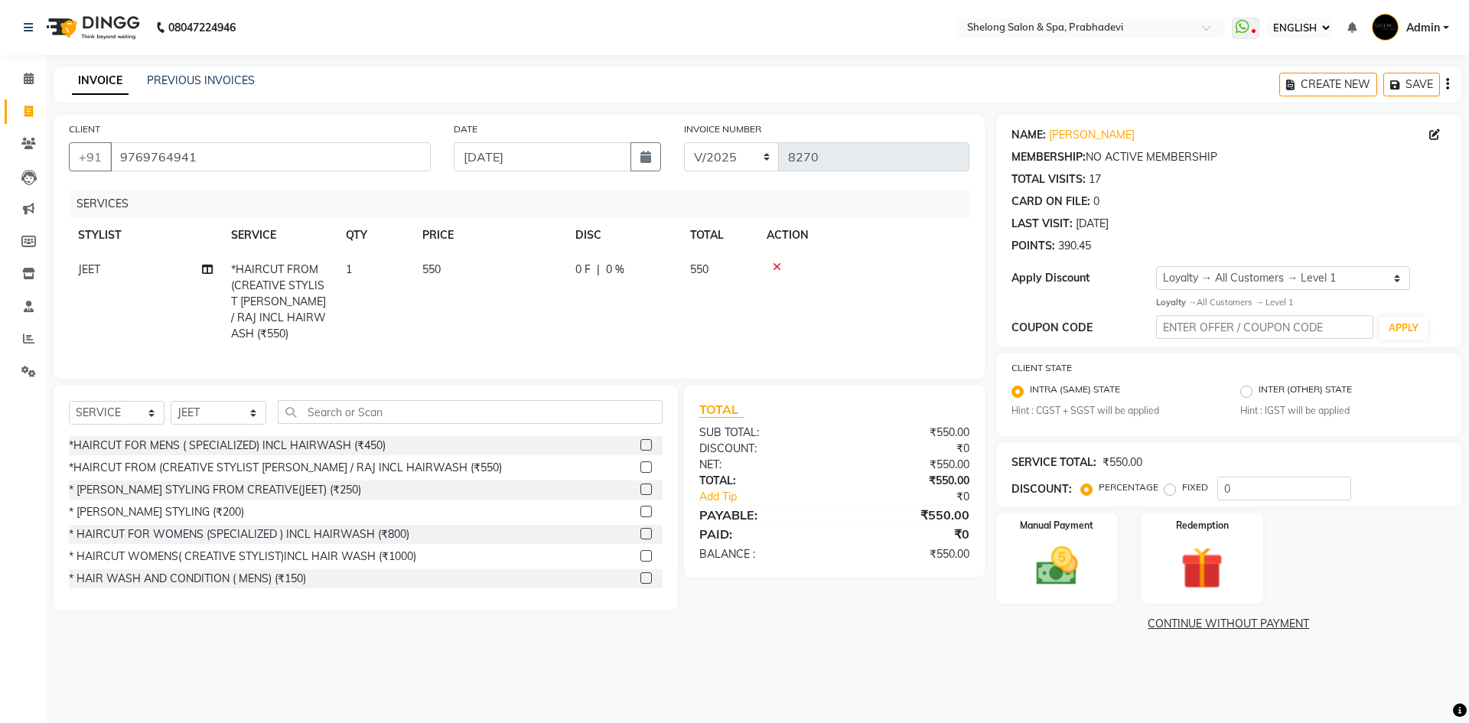
click at [1182, 492] on label "FIXED" at bounding box center [1195, 488] width 26 height 14
click at [1168, 492] on input "FIXED" at bounding box center [1173, 487] width 11 height 11
radio input "true"
click at [1244, 489] on input "0" at bounding box center [1285, 489] width 134 height 24
type input "100"
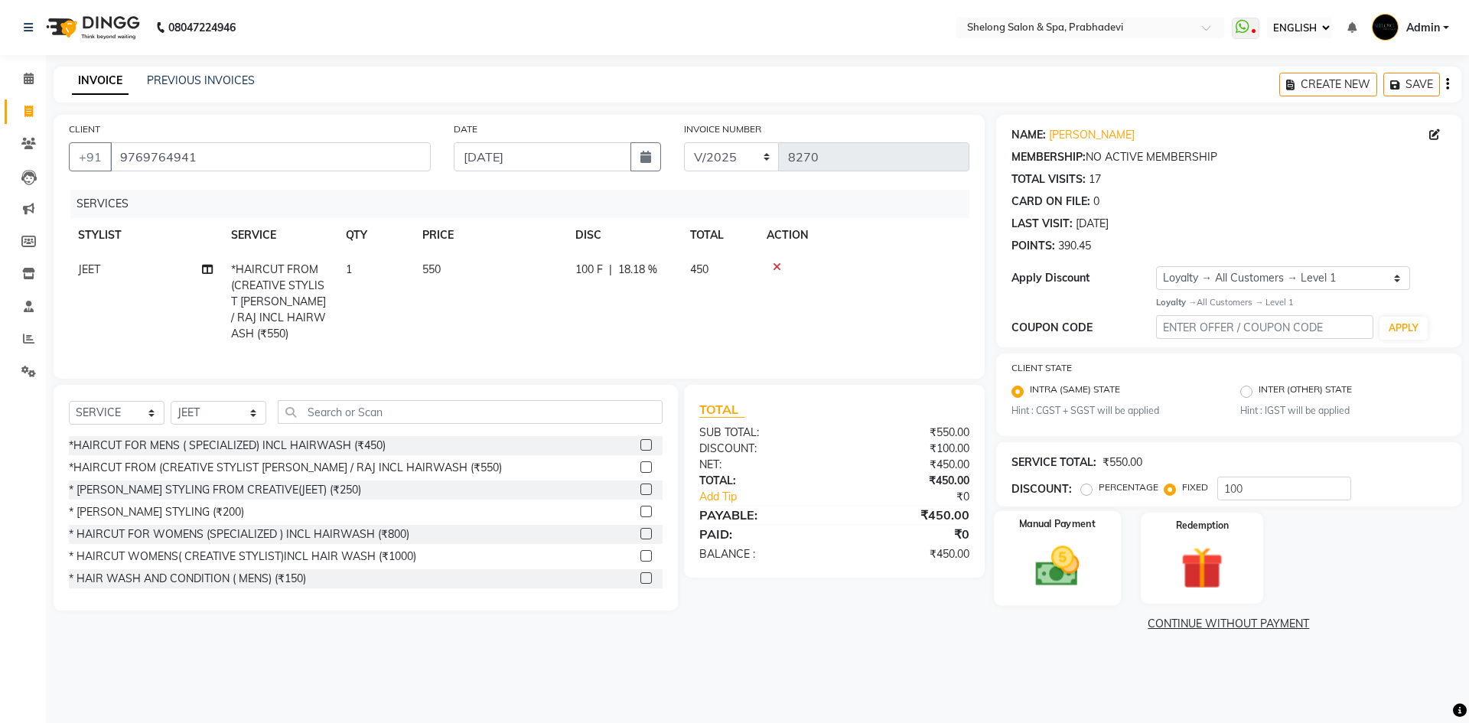
click at [1081, 585] on img at bounding box center [1057, 566] width 71 height 51
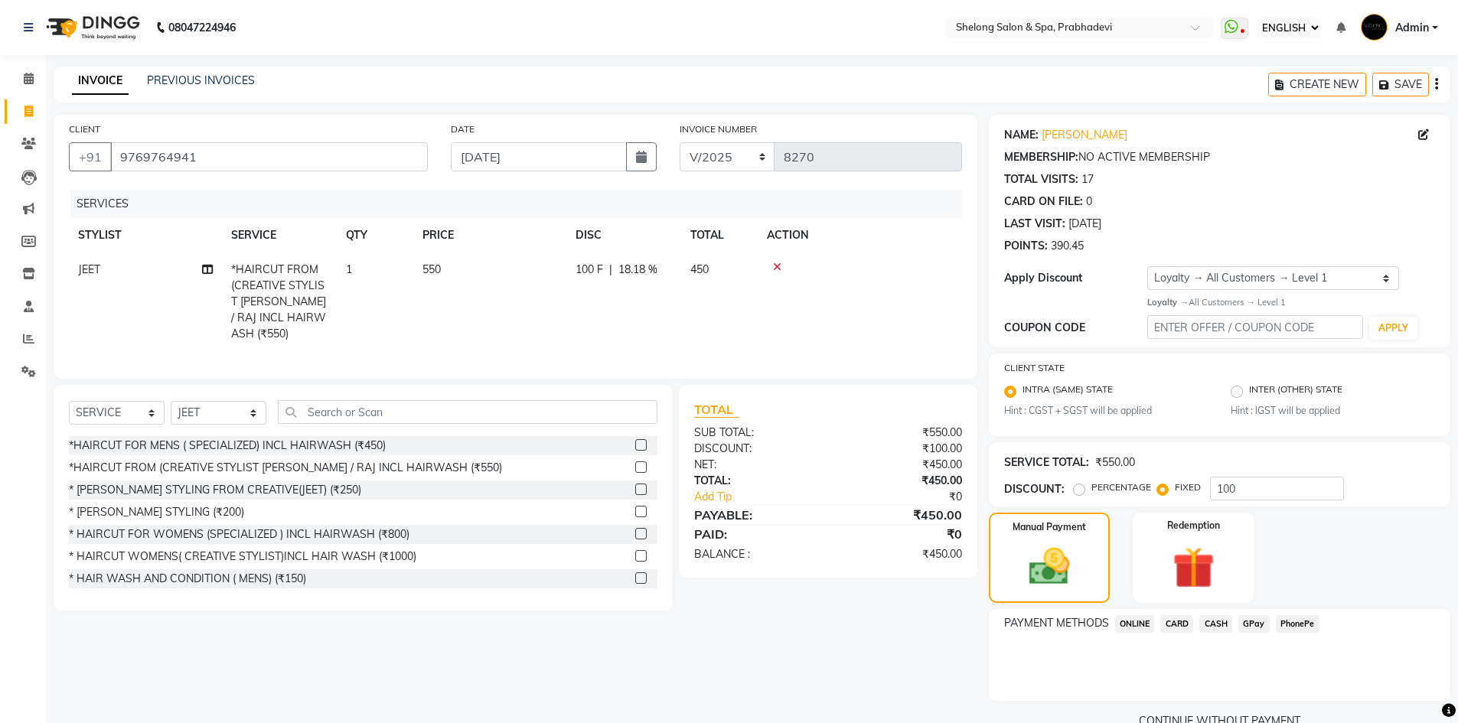
click at [1180, 627] on span "CARD" at bounding box center [1176, 624] width 33 height 18
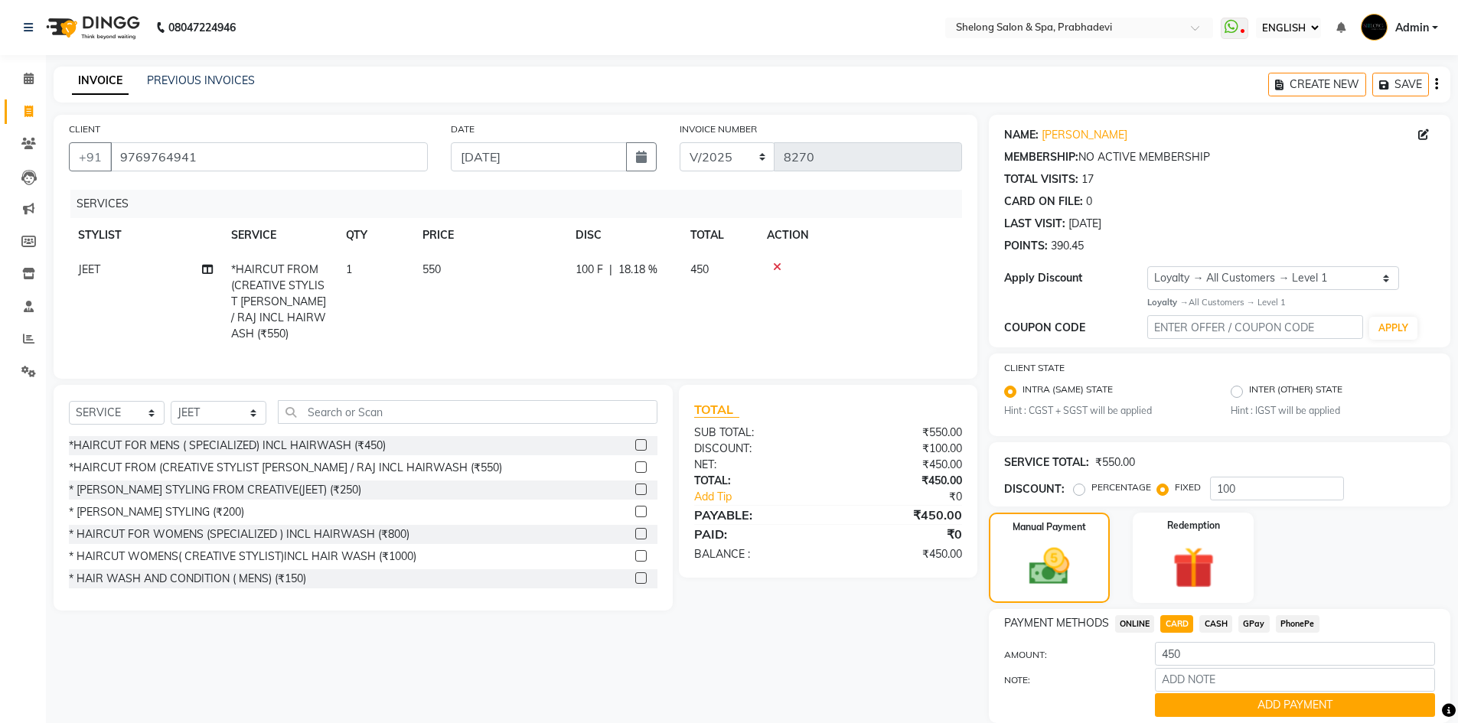
scroll to position [54, 0]
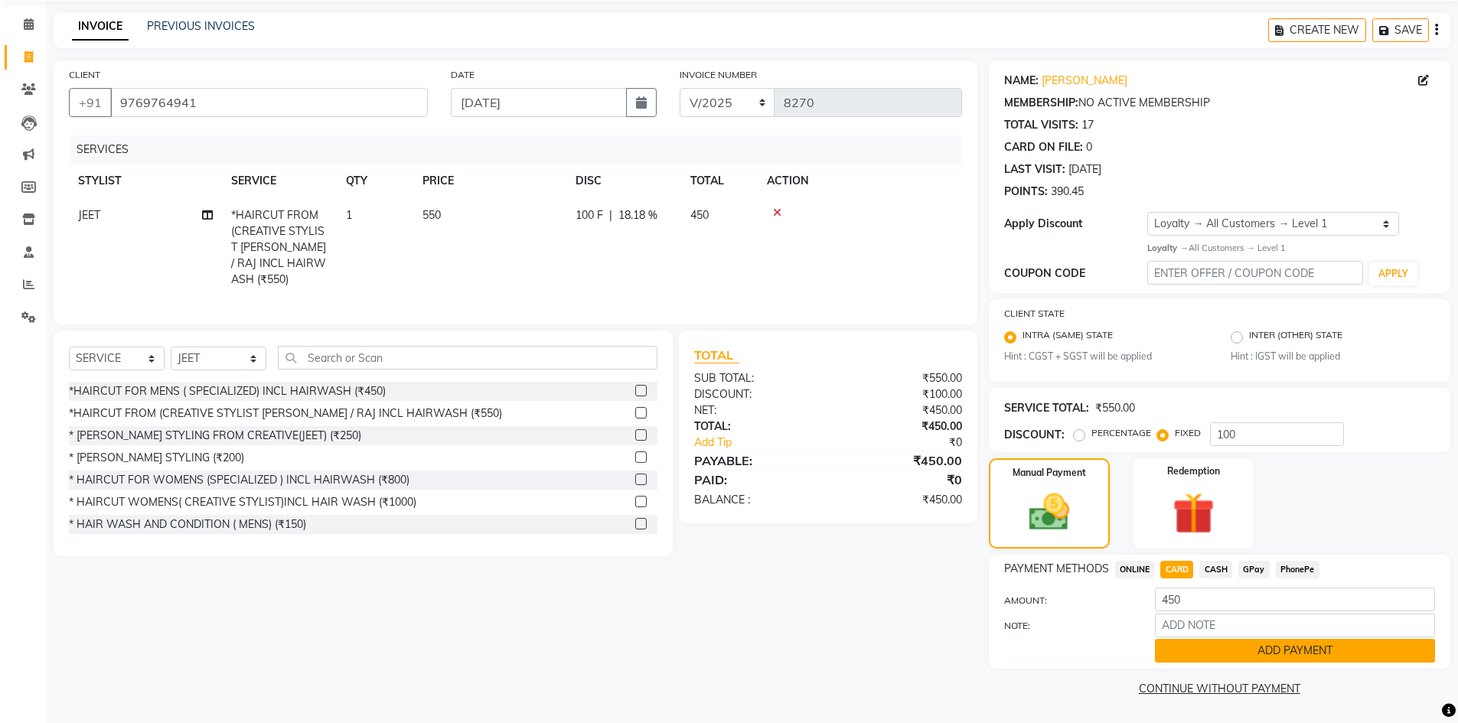
click at [1289, 651] on button "ADD PAYMENT" at bounding box center [1295, 651] width 280 height 24
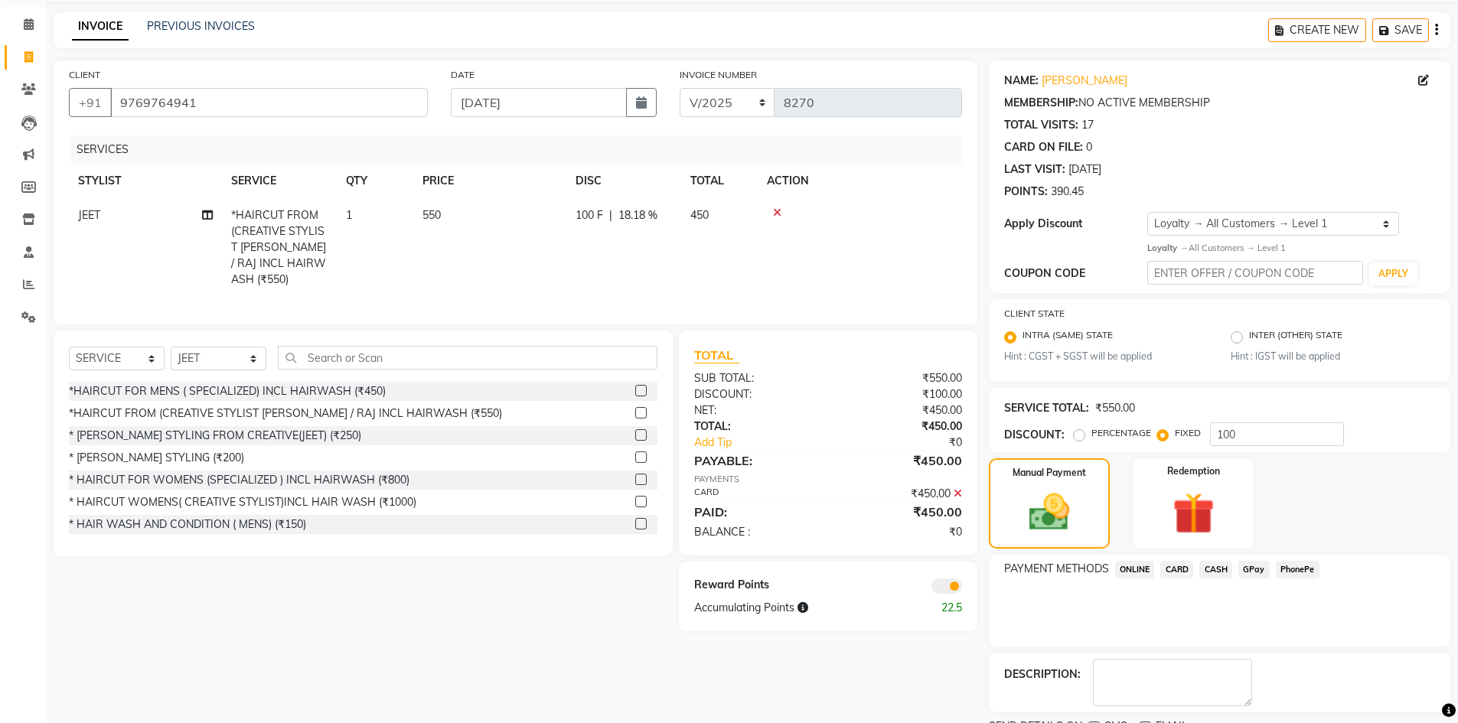
scroll to position [119, 0]
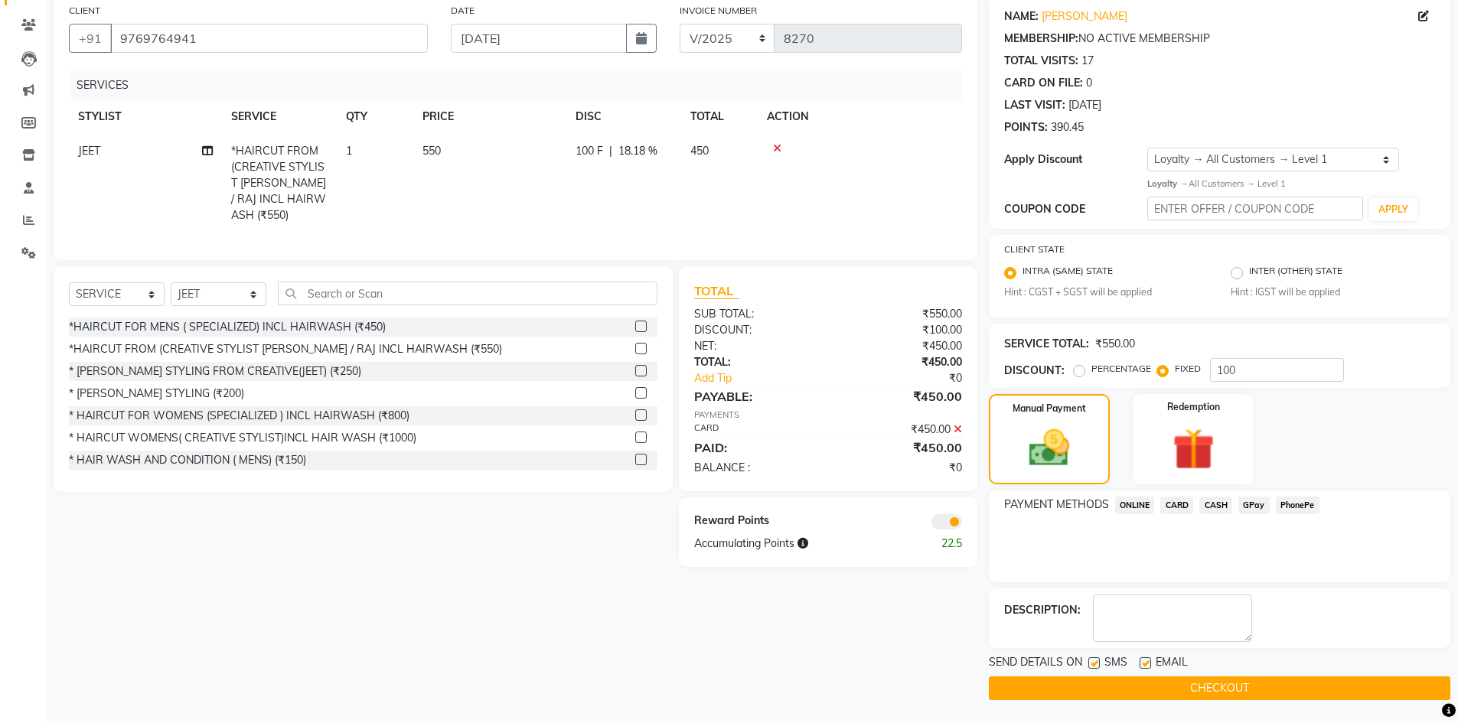
click at [1118, 696] on button "CHECKOUT" at bounding box center [1219, 688] width 461 height 24
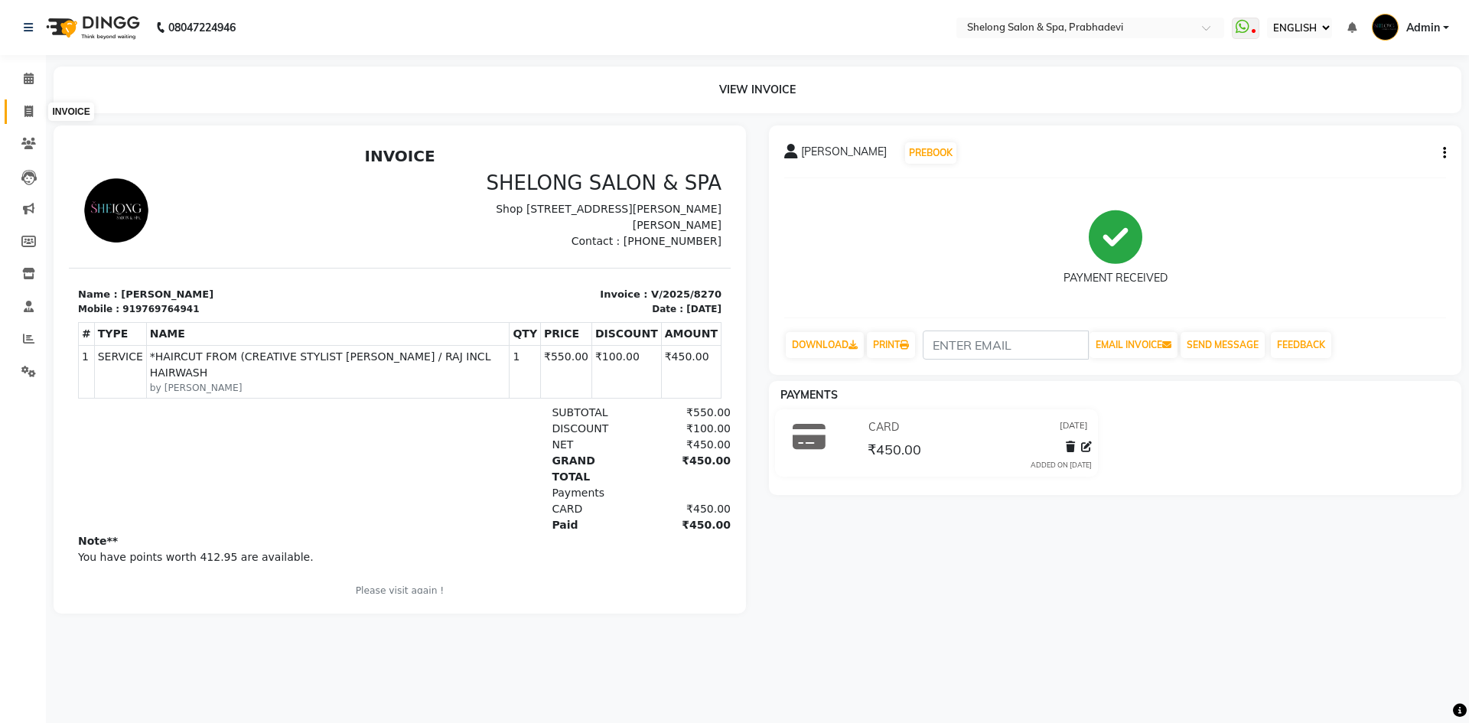
click at [28, 113] on icon at bounding box center [28, 111] width 8 height 11
select select "service"
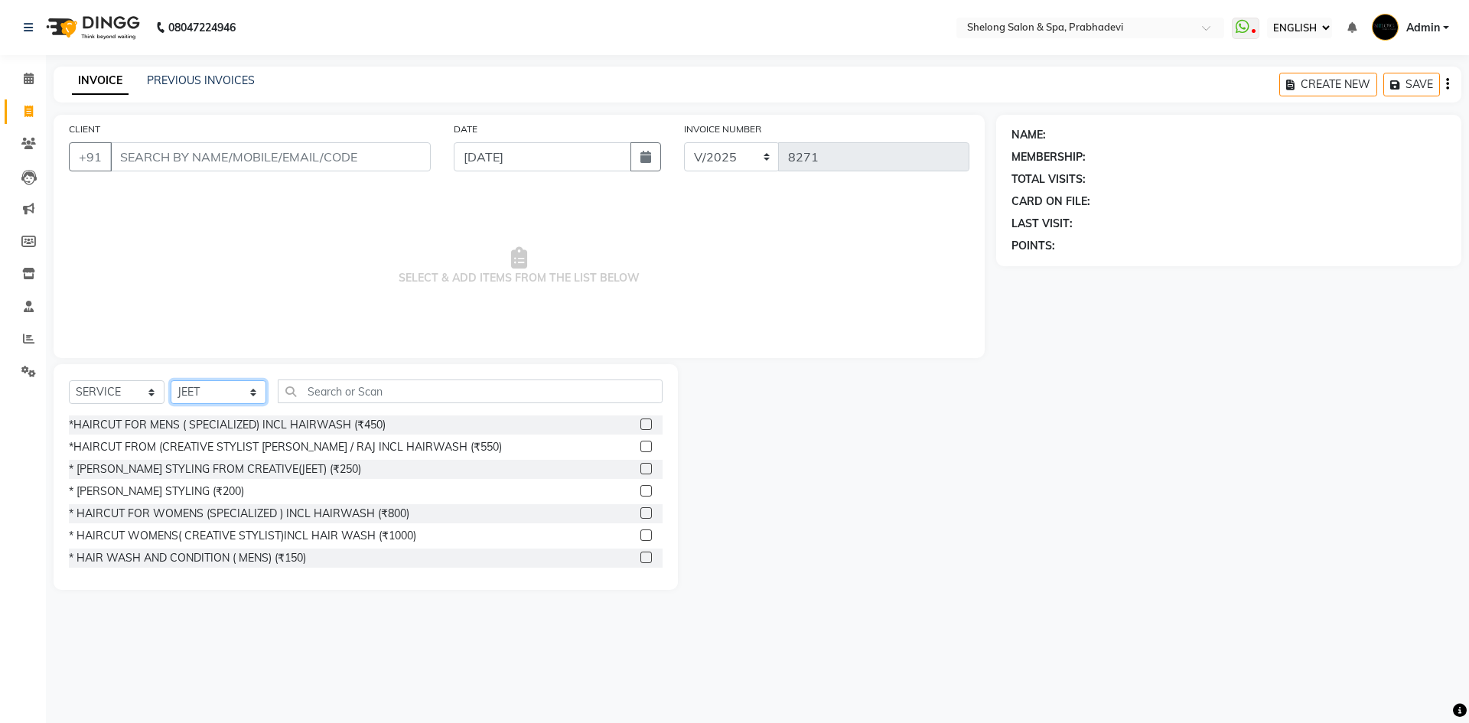
drag, startPoint x: 223, startPoint y: 393, endPoint x: 220, endPoint y: 380, distance: 12.8
click at [220, 380] on select "SELECT STYLIST ( Ankita ) ( ASHVINI ) farid fojdur hakim JEET MITHUN NANDITA CH…" at bounding box center [219, 392] width 96 height 24
select select "47990"
click at [171, 380] on select "SELECT STYLIST ( Ankita ) ( ASHVINI ) farid fojdur hakim JEET MITHUN NANDITA CH…" at bounding box center [219, 392] width 96 height 24
drag, startPoint x: 336, startPoint y: 390, endPoint x: 332, endPoint y: 405, distance: 15.8
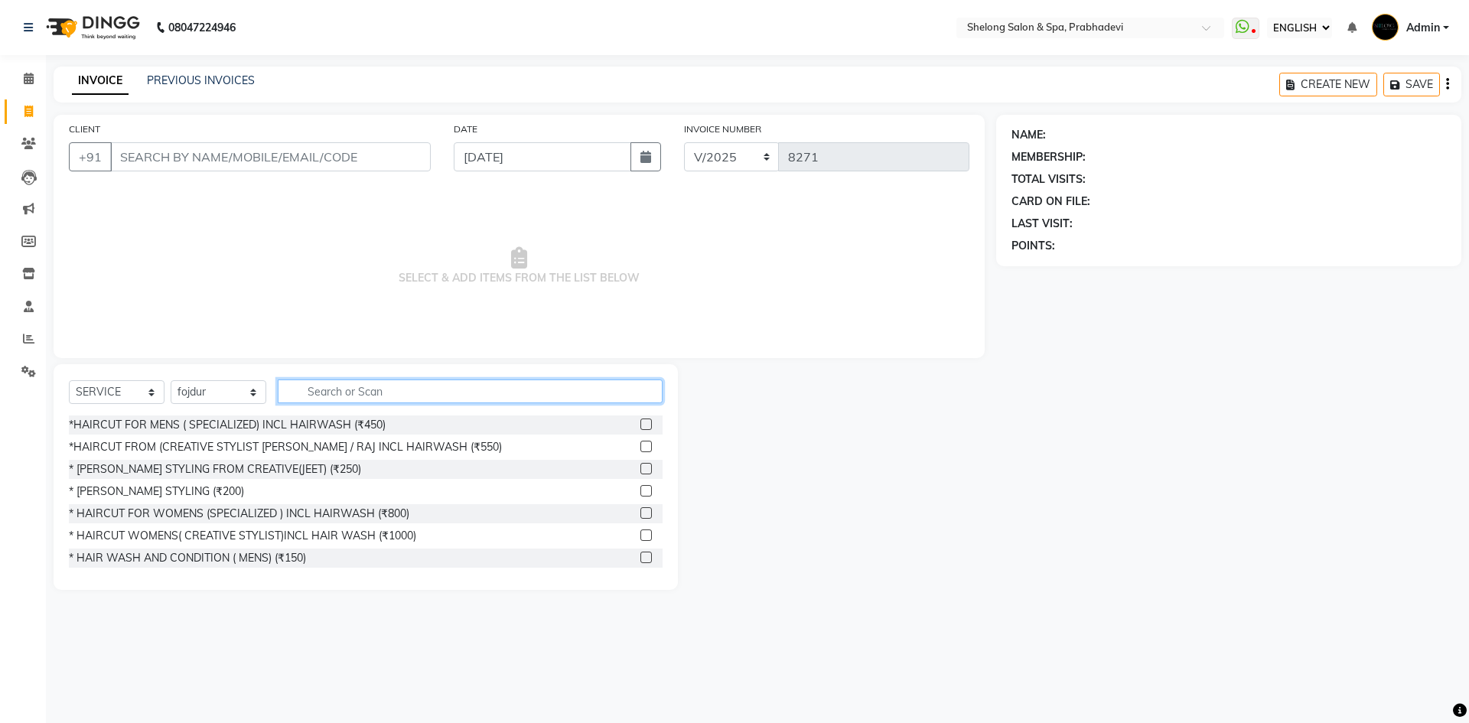
click at [335, 393] on input "text" at bounding box center [470, 392] width 385 height 24
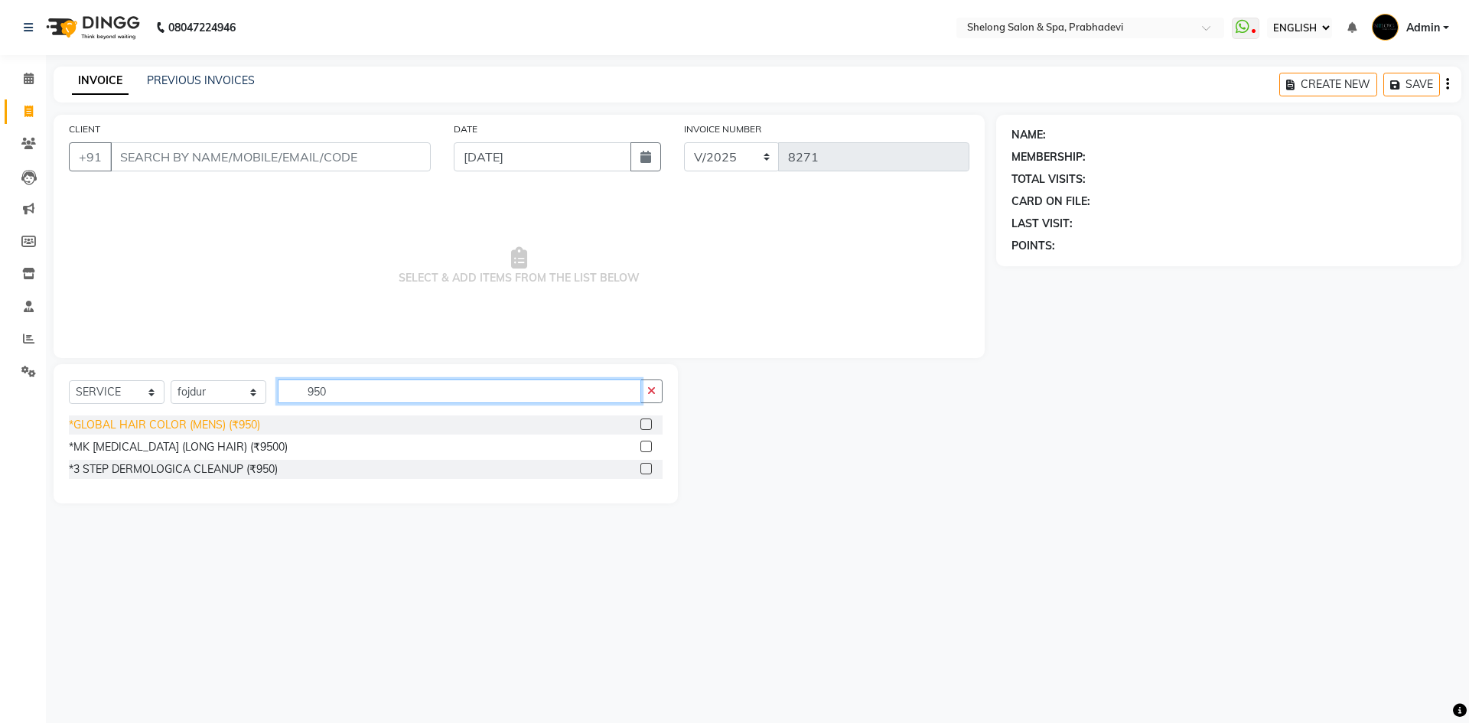
type input "950"
click at [246, 419] on div "*GLOBAL HAIR COLOR (MENS) (₹950)" at bounding box center [164, 425] width 191 height 16
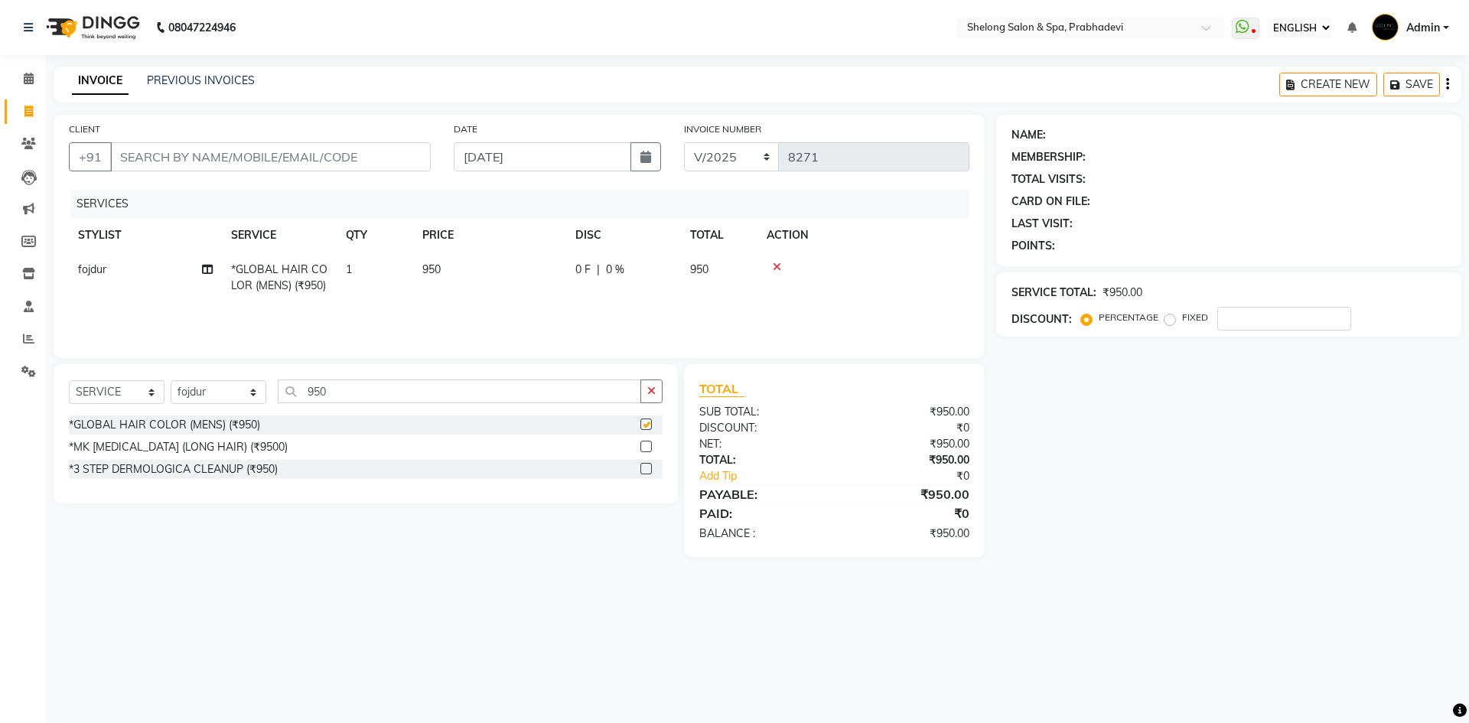
checkbox input "false"
drag, startPoint x: 159, startPoint y: 151, endPoint x: 159, endPoint y: 168, distance: 16.8
click at [159, 166] on input "CLIENT" at bounding box center [270, 156] width 321 height 29
click at [250, 161] on input "CLIENT" at bounding box center [270, 156] width 321 height 29
drag, startPoint x: 249, startPoint y: 159, endPoint x: 259, endPoint y: 158, distance: 9.2
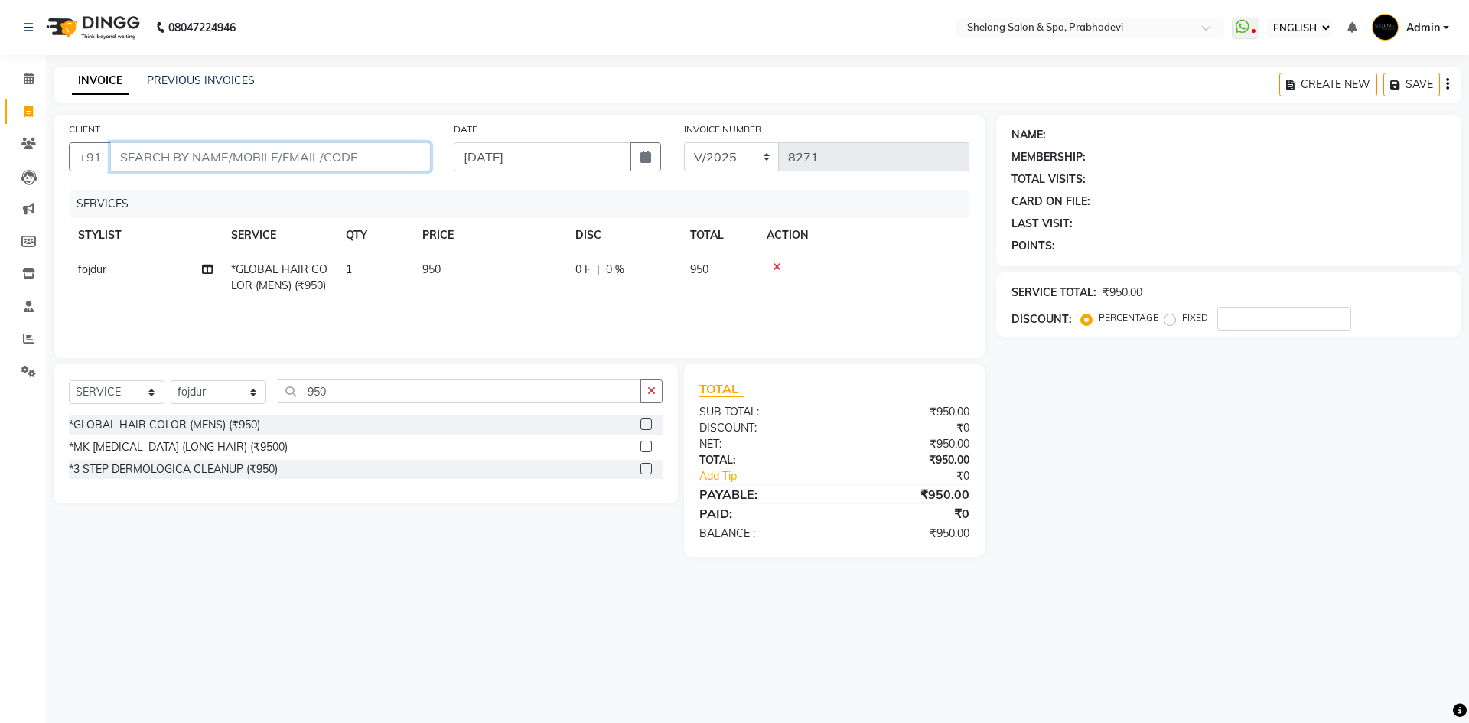
click at [253, 155] on input "CLIENT" at bounding box center [270, 156] width 321 height 29
click at [259, 159] on input "CLIENT" at bounding box center [270, 156] width 321 height 29
click at [261, 158] on input "CLIENT" at bounding box center [270, 156] width 321 height 29
click at [354, 145] on input "CLIENT" at bounding box center [270, 156] width 321 height 29
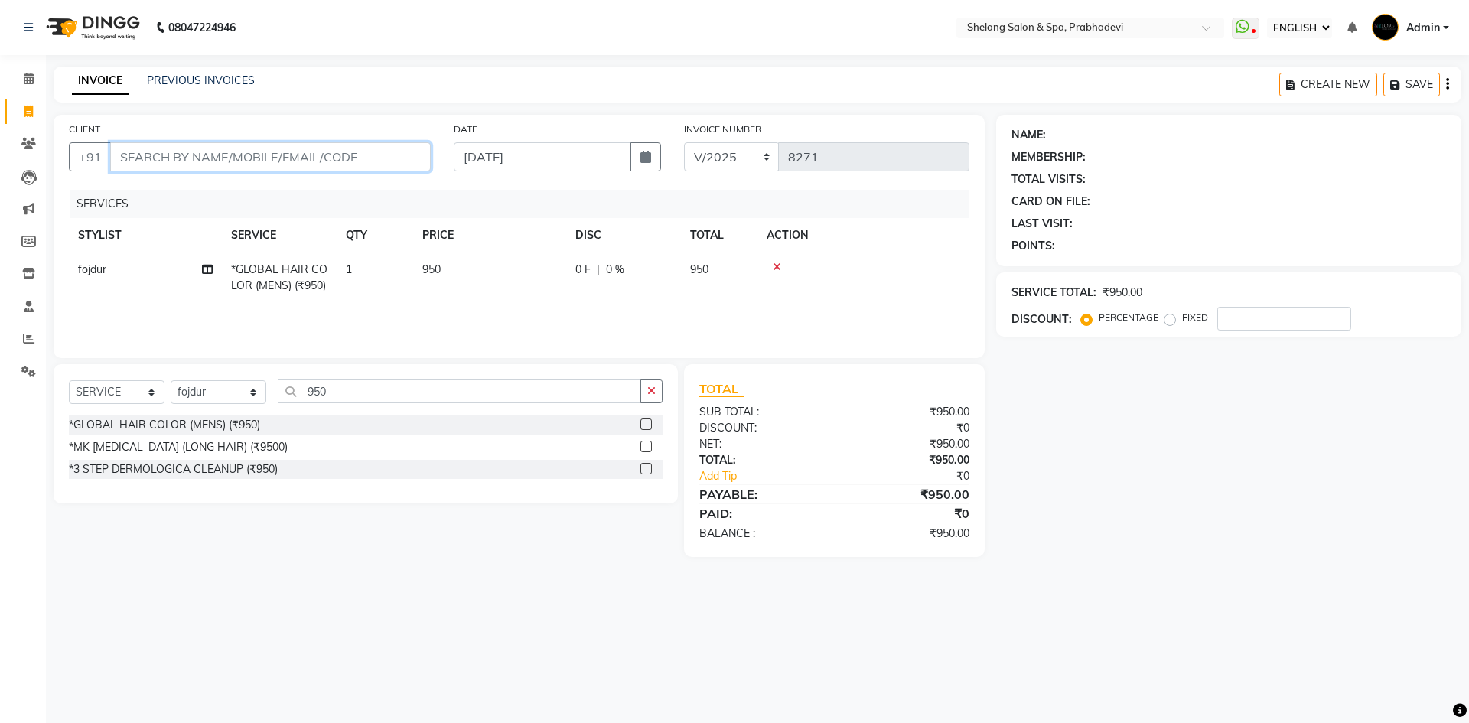
type input "9"
type input "0"
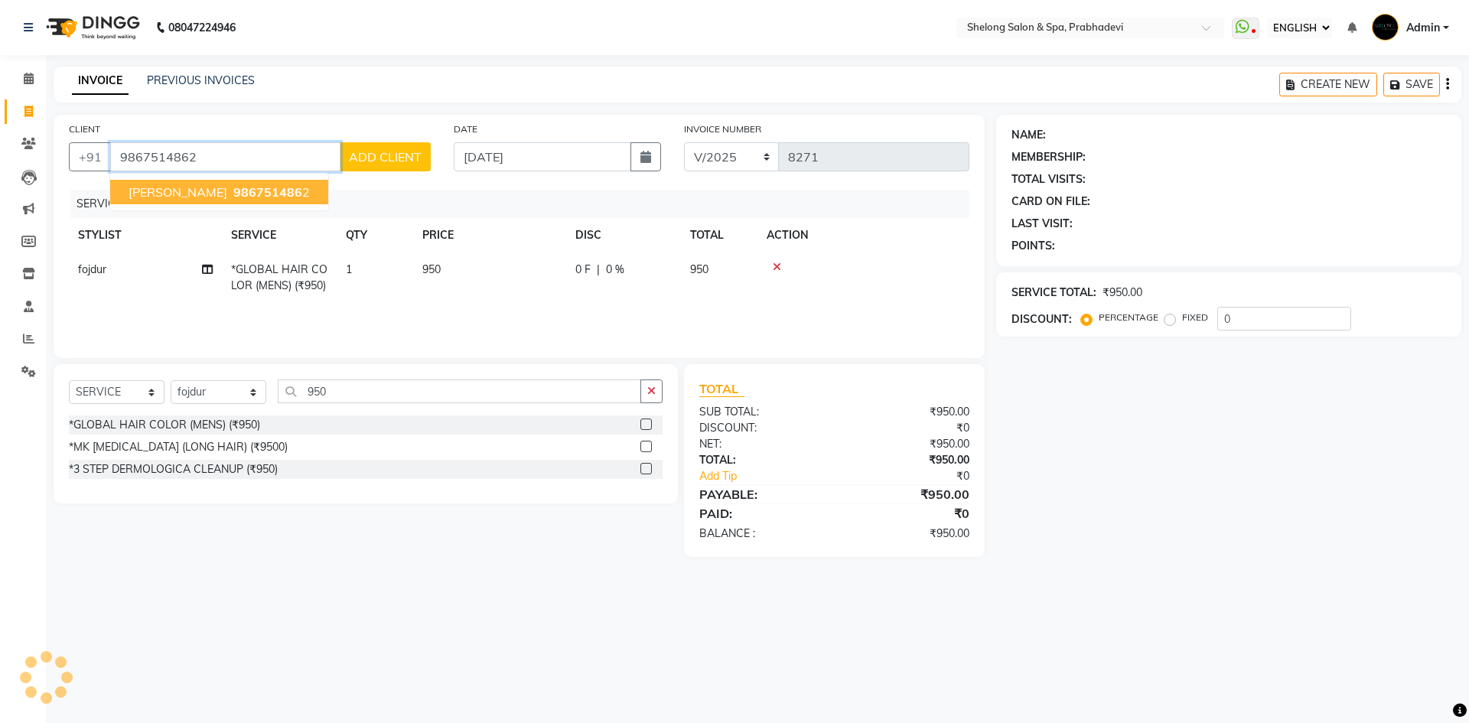
type input "9867514862"
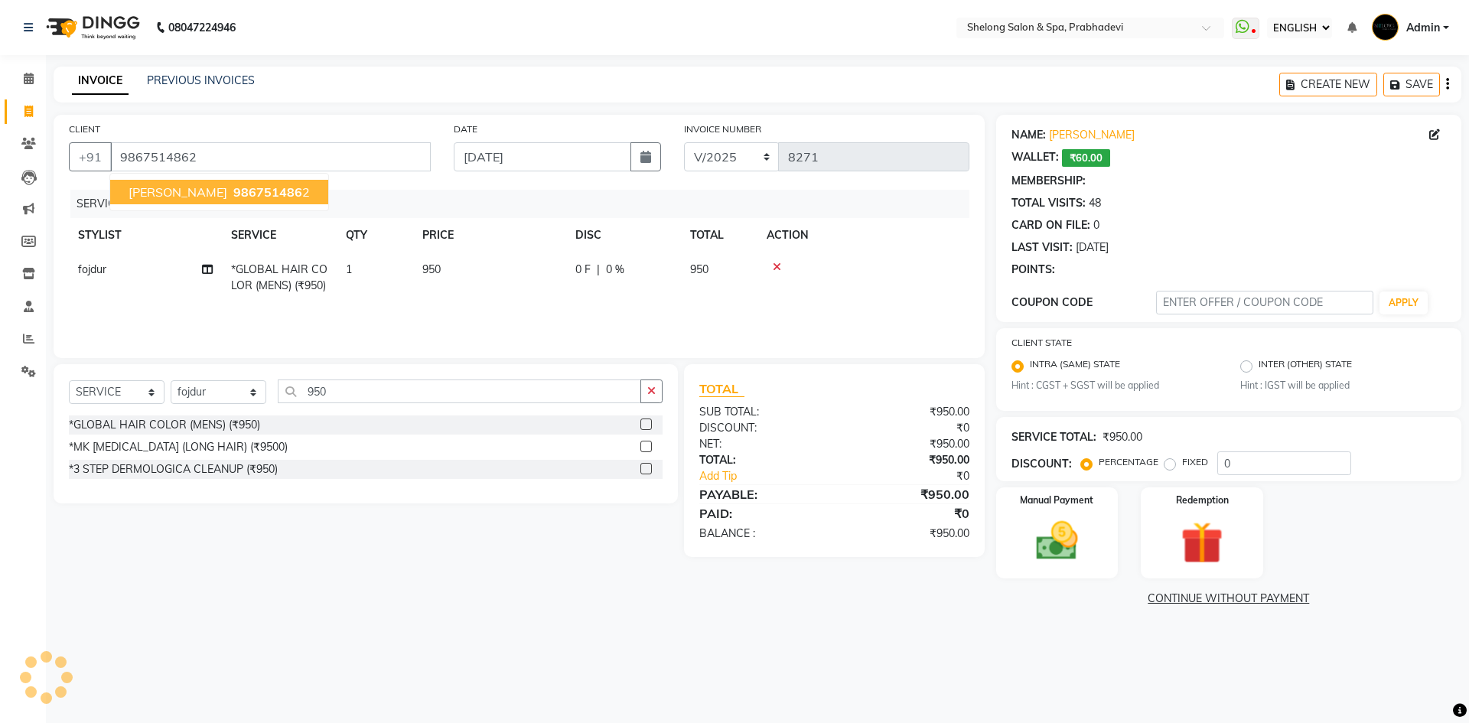
select select "2: Object"
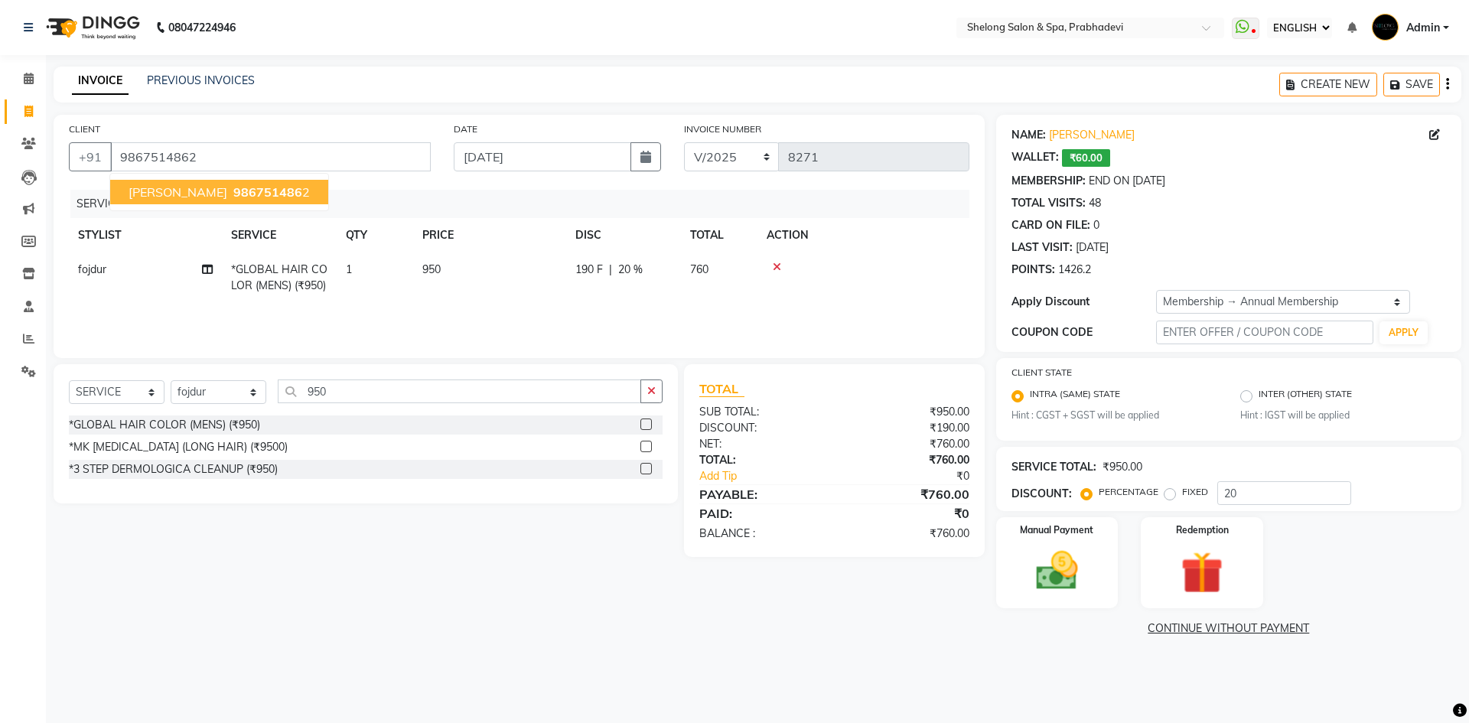
click at [233, 191] on span "986751486" at bounding box center [267, 191] width 69 height 15
type input "0"
select select "2: Object"
type input "20"
click at [1060, 544] on div "Manual Payment" at bounding box center [1056, 563] width 127 height 94
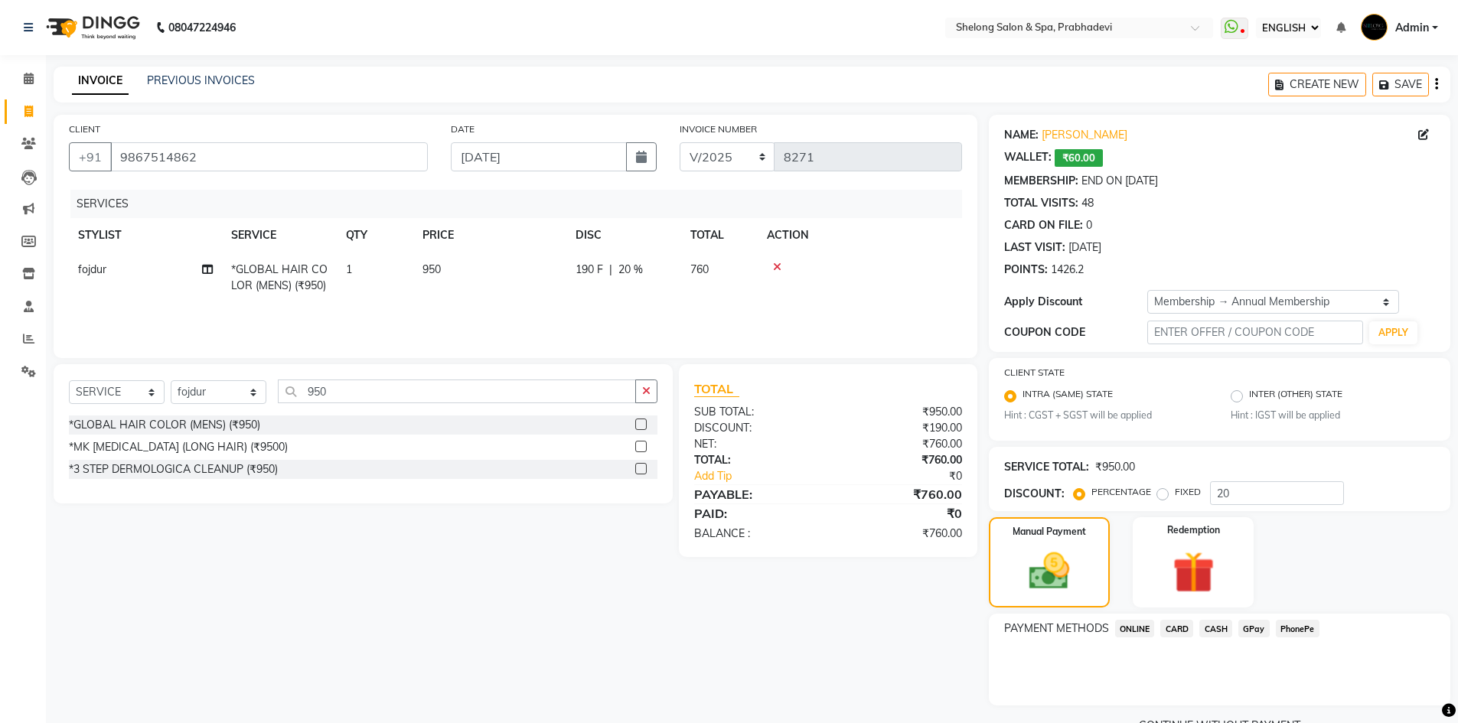
click at [1213, 628] on span "CASH" at bounding box center [1215, 629] width 33 height 18
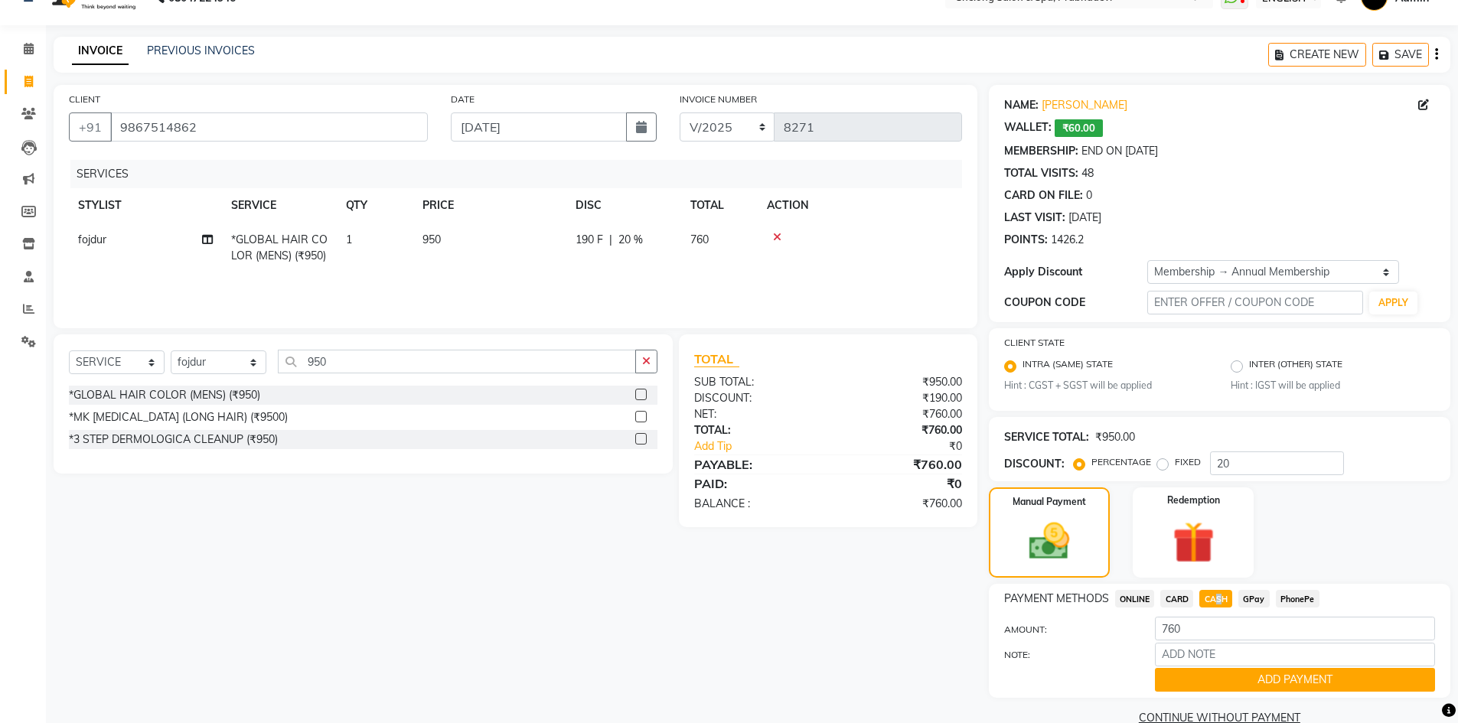
scroll to position [59, 0]
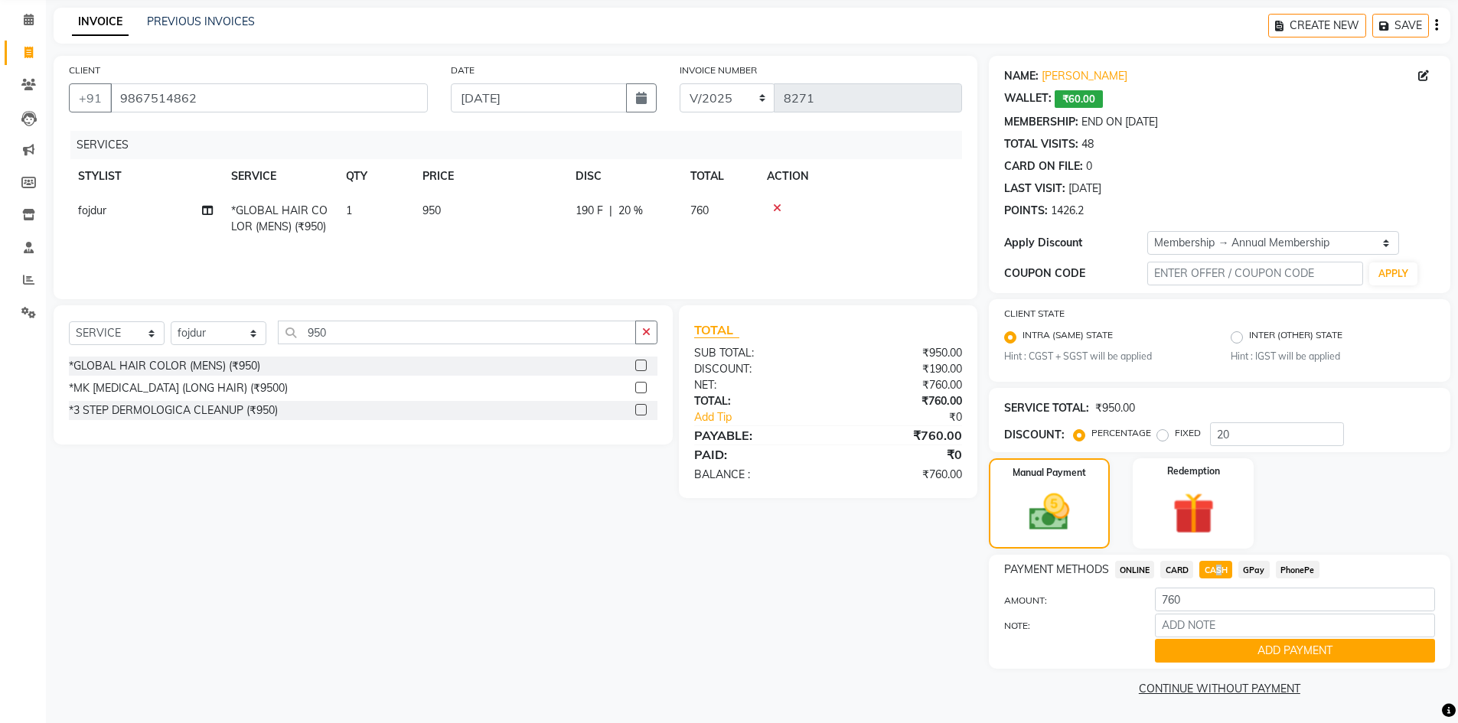
click at [1239, 642] on button "ADD PAYMENT" at bounding box center [1295, 651] width 280 height 24
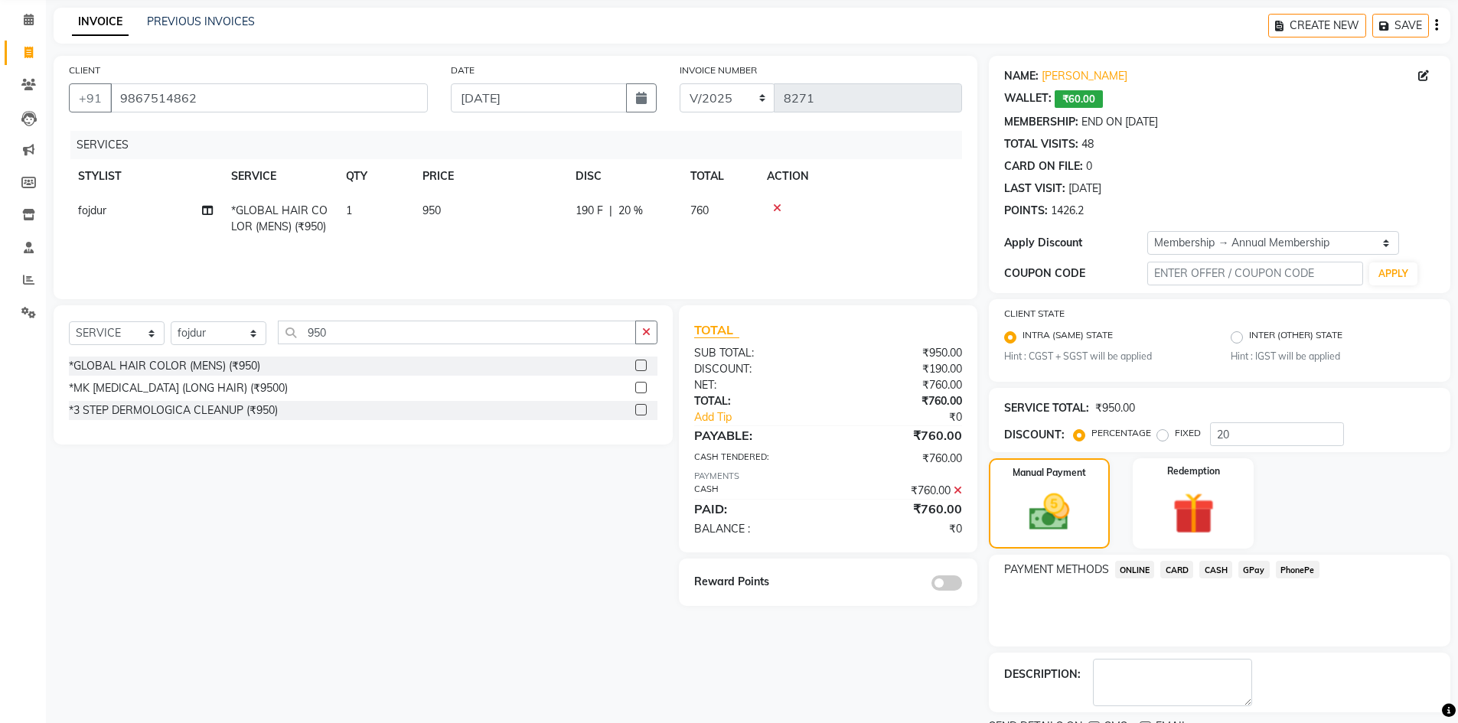
click at [944, 583] on span at bounding box center [946, 582] width 31 height 15
click at [962, 585] on input "checkbox" at bounding box center [962, 585] width 0 height 0
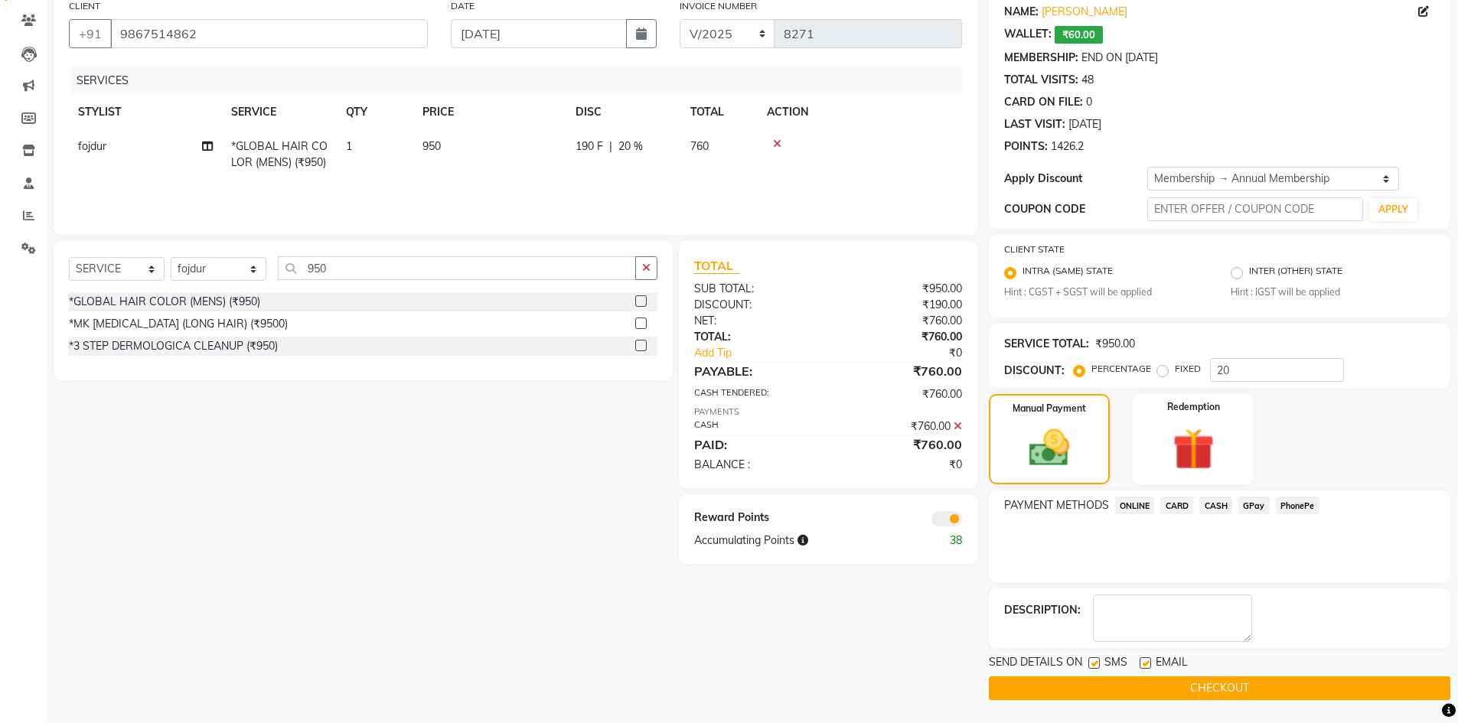
click at [1219, 676] on button "CHECKOUT" at bounding box center [1219, 688] width 461 height 24
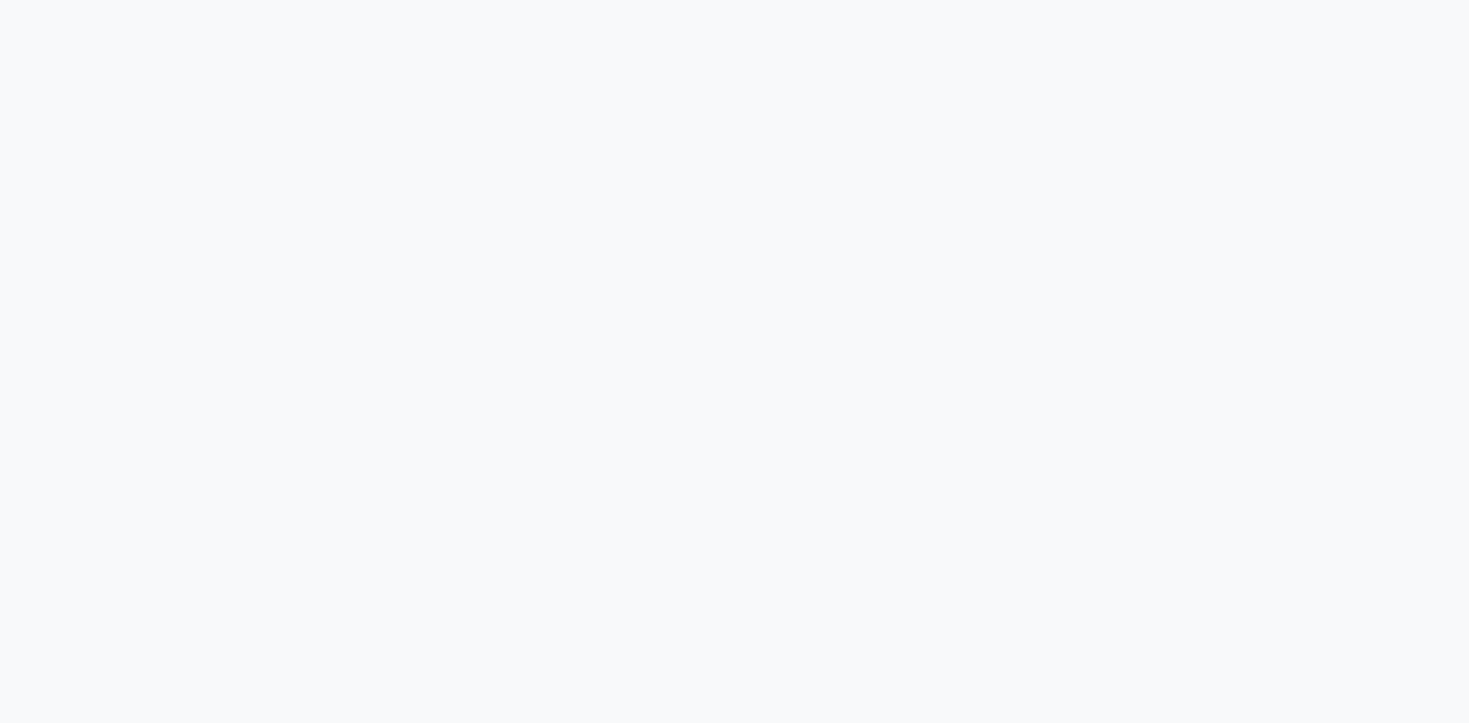
select select "ec"
select select "service"
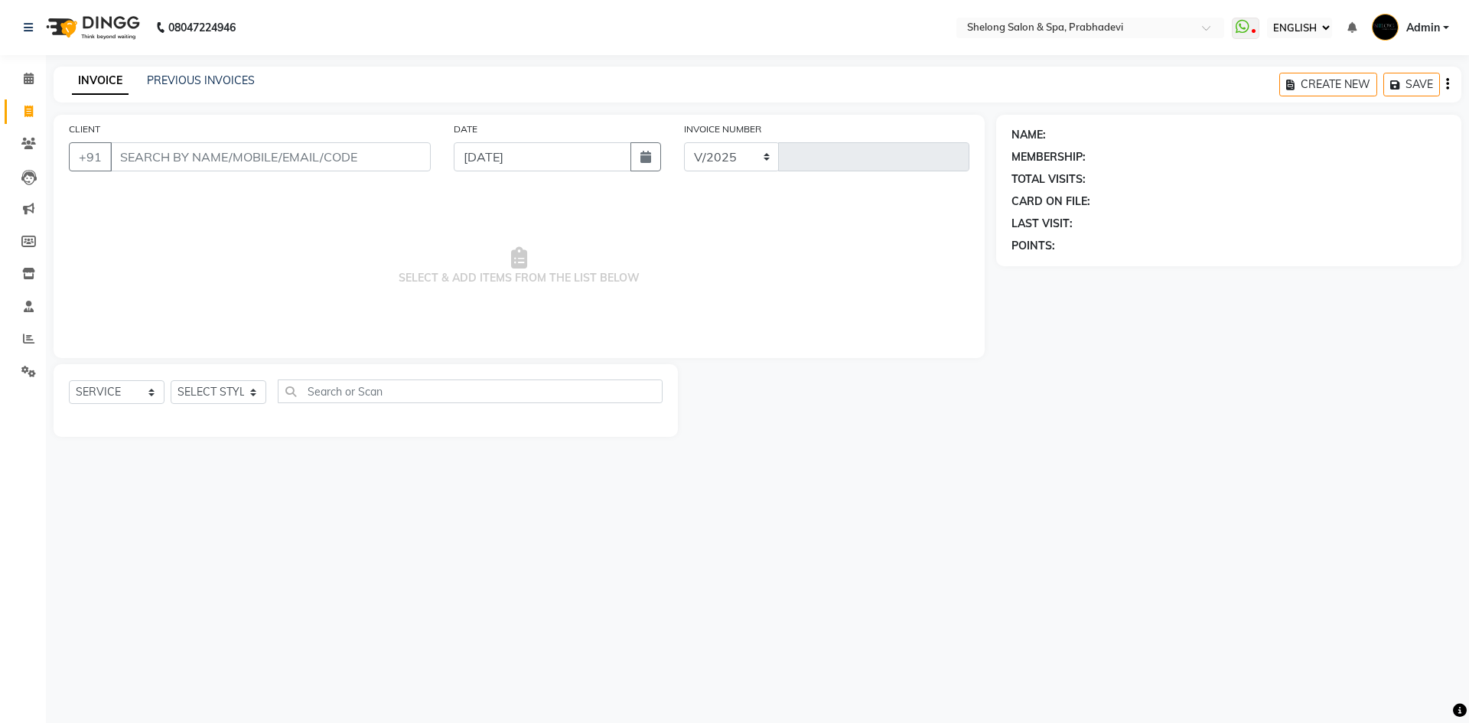
select select "3475"
type input "8270"
click at [285, 146] on input "CLIENT" at bounding box center [270, 156] width 321 height 29
select select "16092"
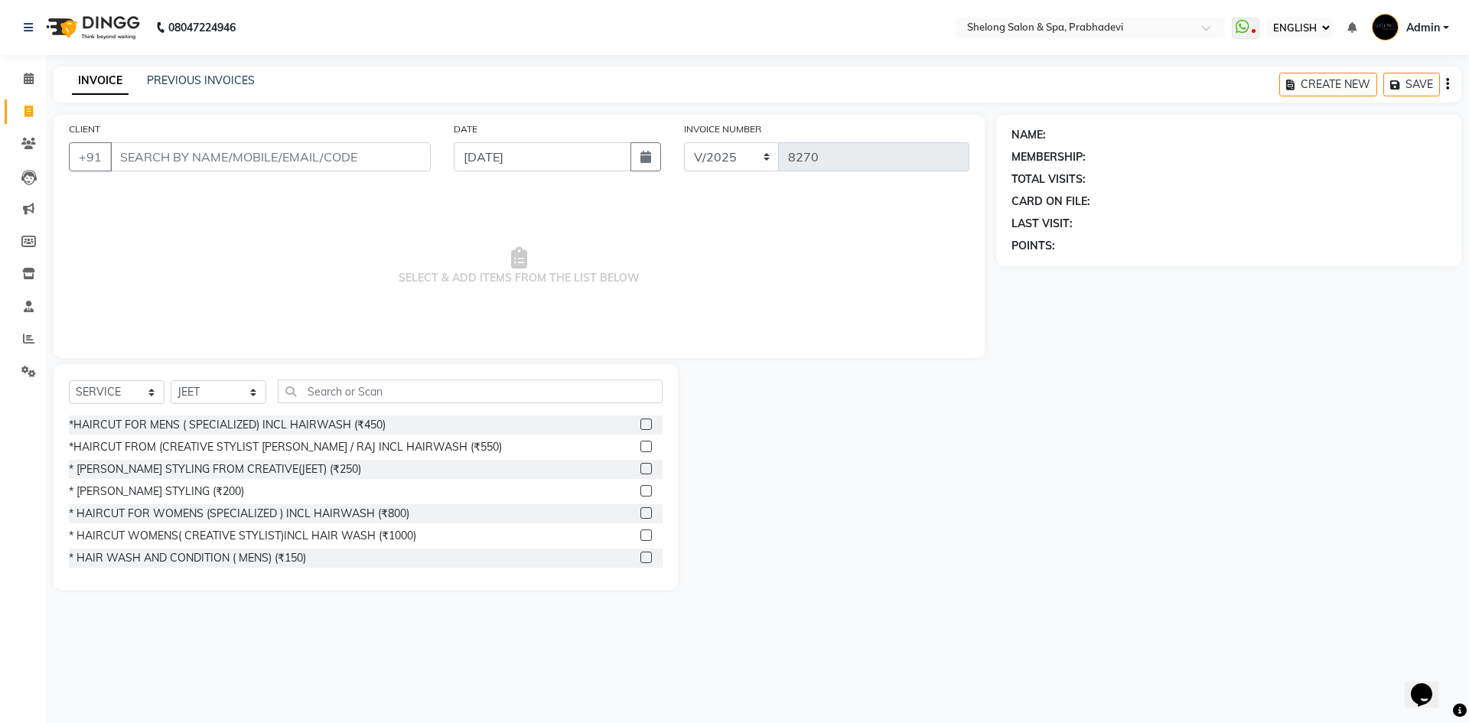
drag, startPoint x: 158, startPoint y: 72, endPoint x: 196, endPoint y: 92, distance: 43.1
click at [161, 77] on div "INVOICE PREVIOUS INVOICES CREATE NEW SAVE" at bounding box center [758, 85] width 1408 height 36
click at [222, 86] on link "PREVIOUS INVOICES" at bounding box center [201, 80] width 108 height 14
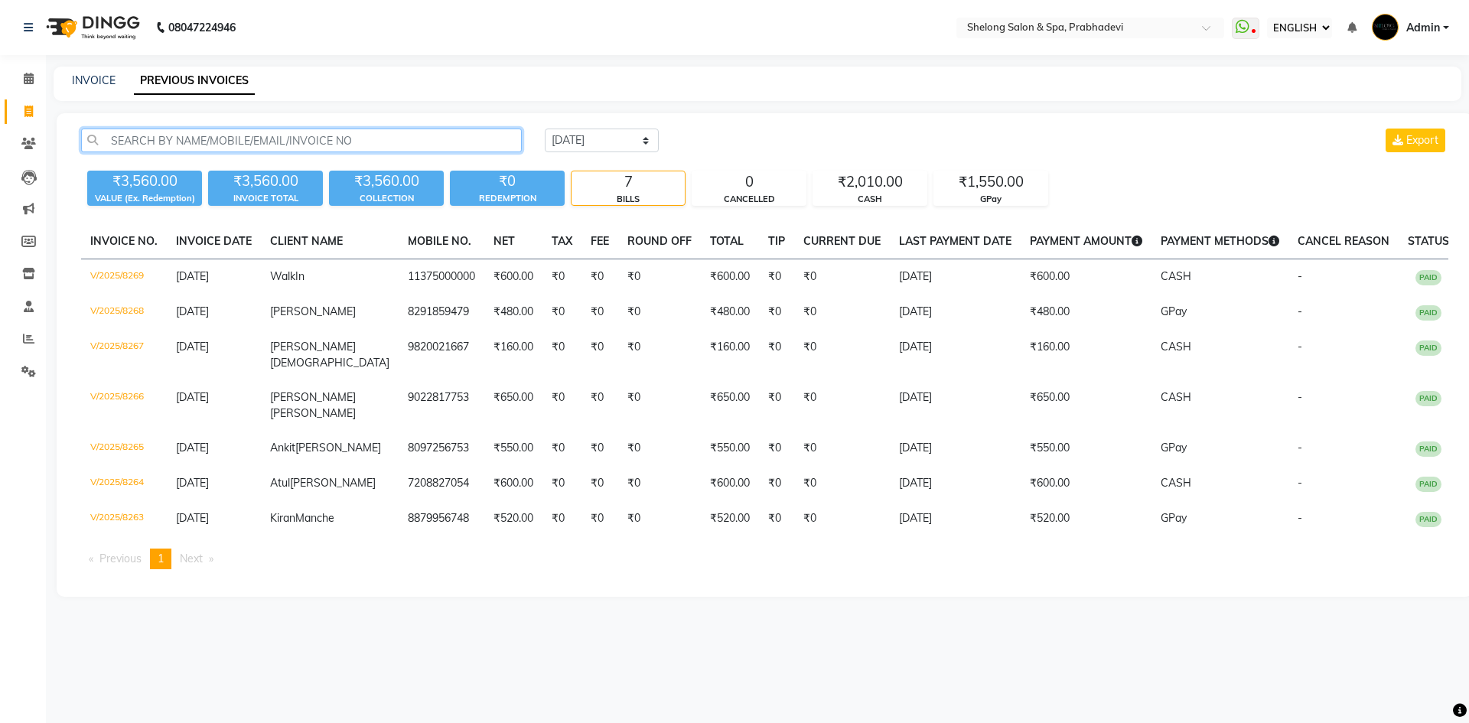
click at [214, 148] on input "text" at bounding box center [301, 141] width 441 height 24
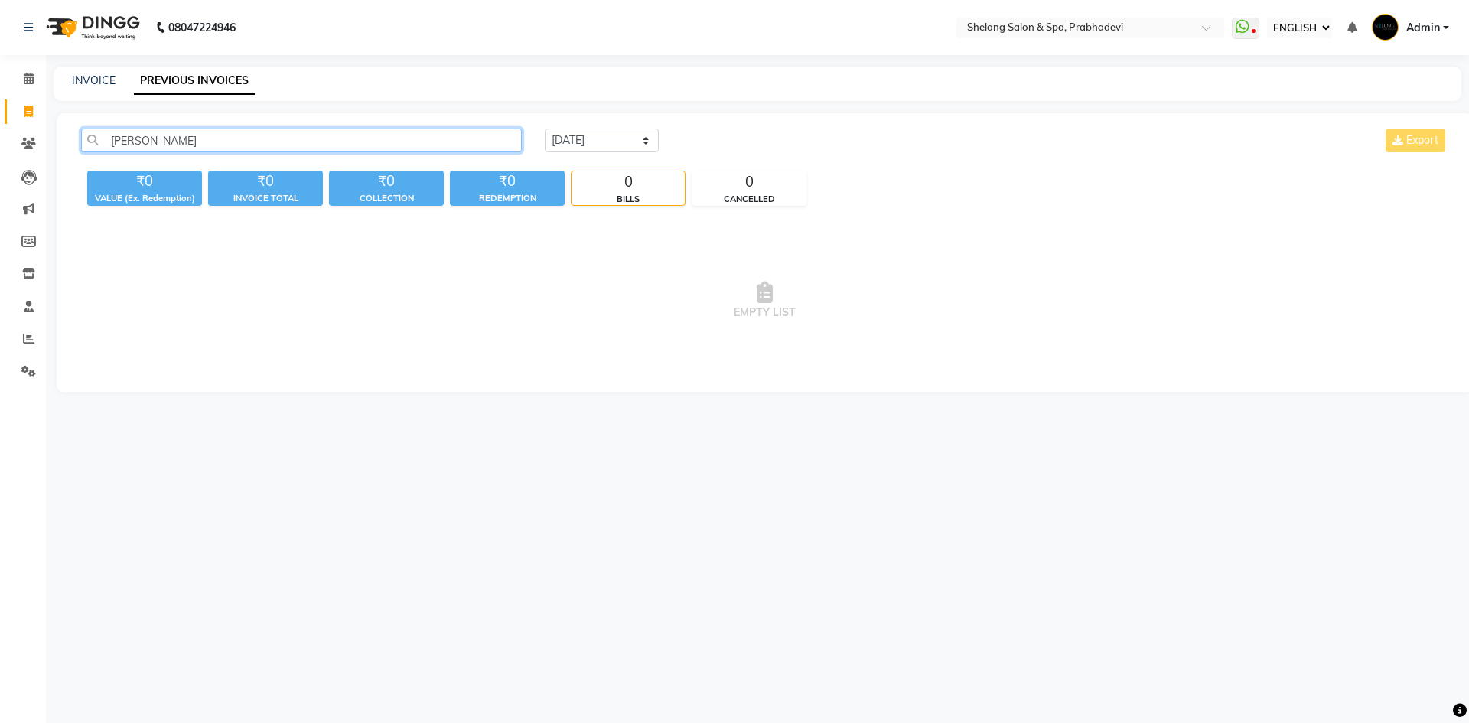
type input "[PERSON_NAME]"
click at [401, 444] on div "08047224946 Select Location × Shelong Salon & Spa, [PERSON_NAME] WhatsApp Statu…" at bounding box center [734, 361] width 1469 height 723
drag, startPoint x: 603, startPoint y: 129, endPoint x: 604, endPoint y: 140, distance: 10.7
click at [602, 129] on select "[DATE] [DATE] CUSTOM RANGE" at bounding box center [602, 141] width 114 height 24
select select "range"
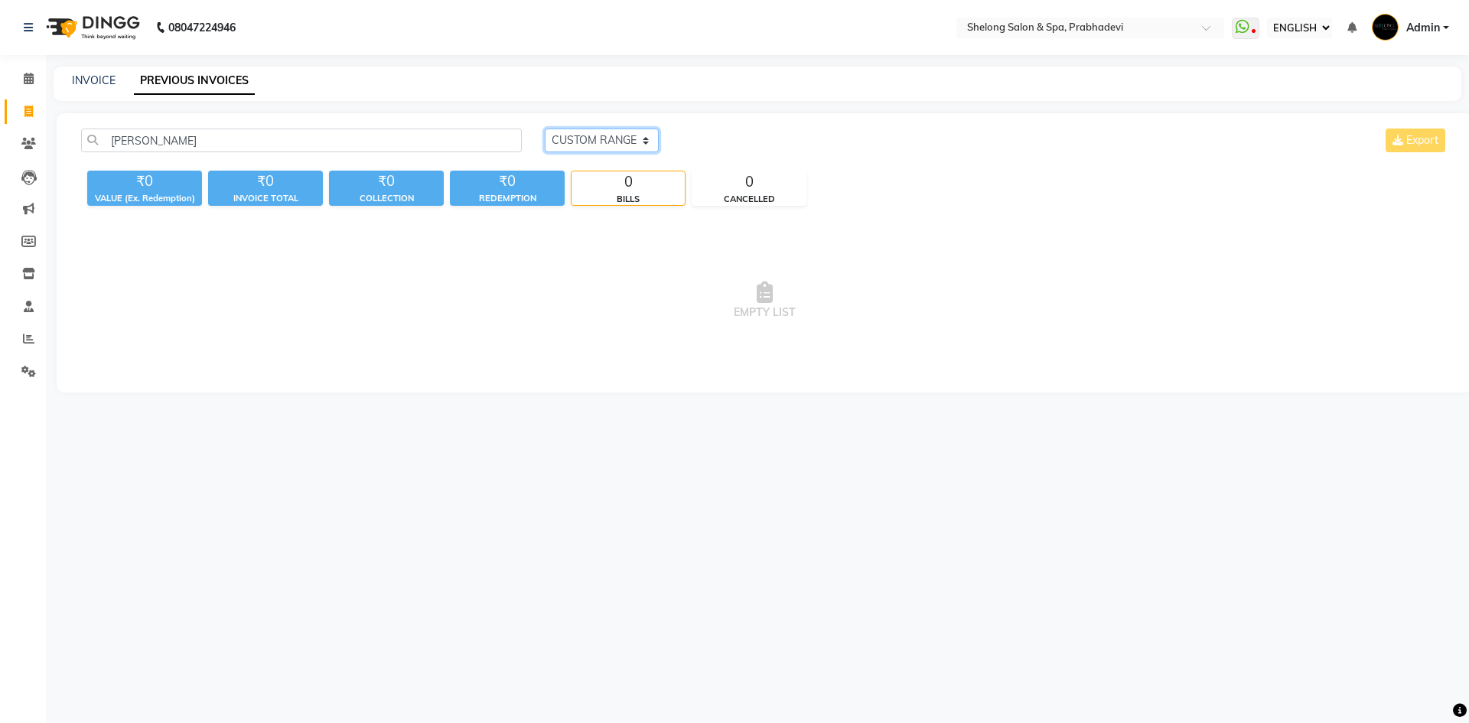
click at [545, 129] on select "[DATE] [DATE] CUSTOM RANGE" at bounding box center [602, 141] width 114 height 24
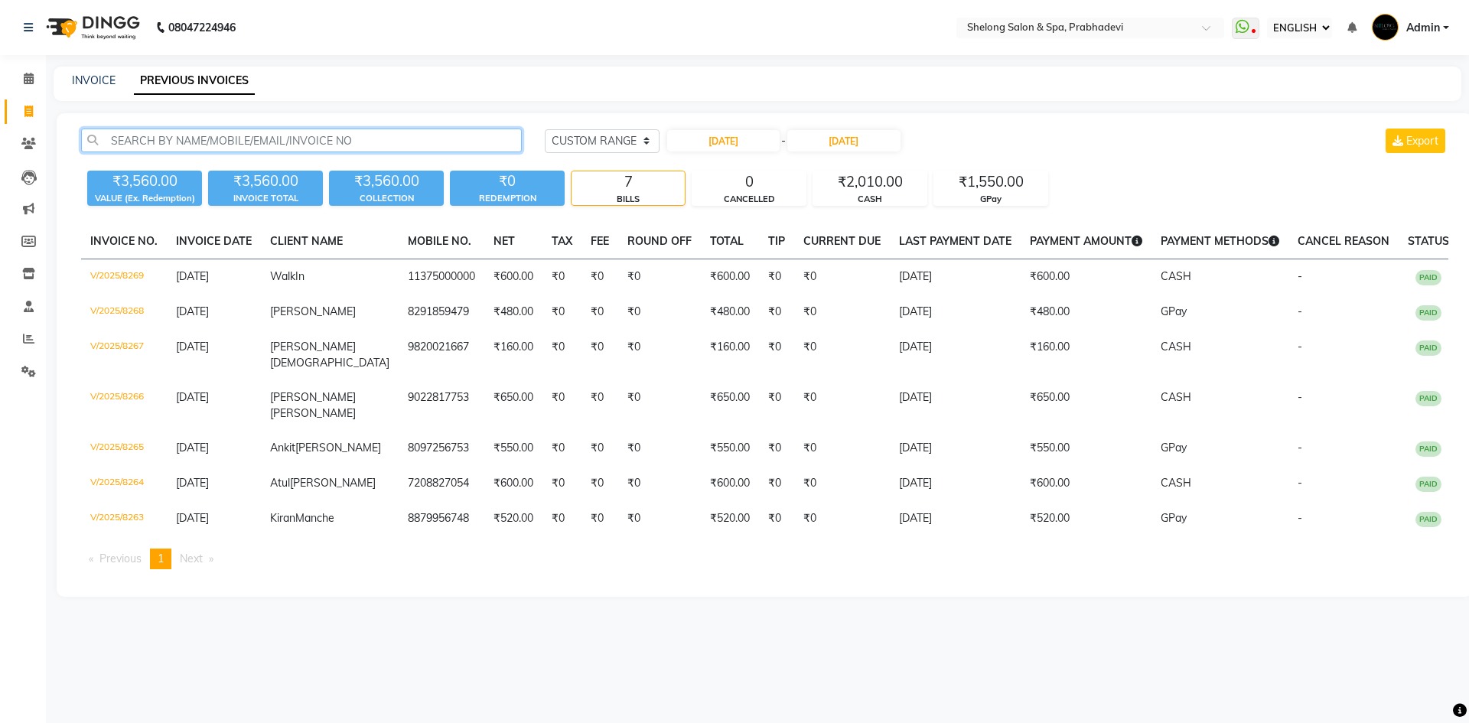
click at [230, 148] on input "text" at bounding box center [301, 141] width 441 height 24
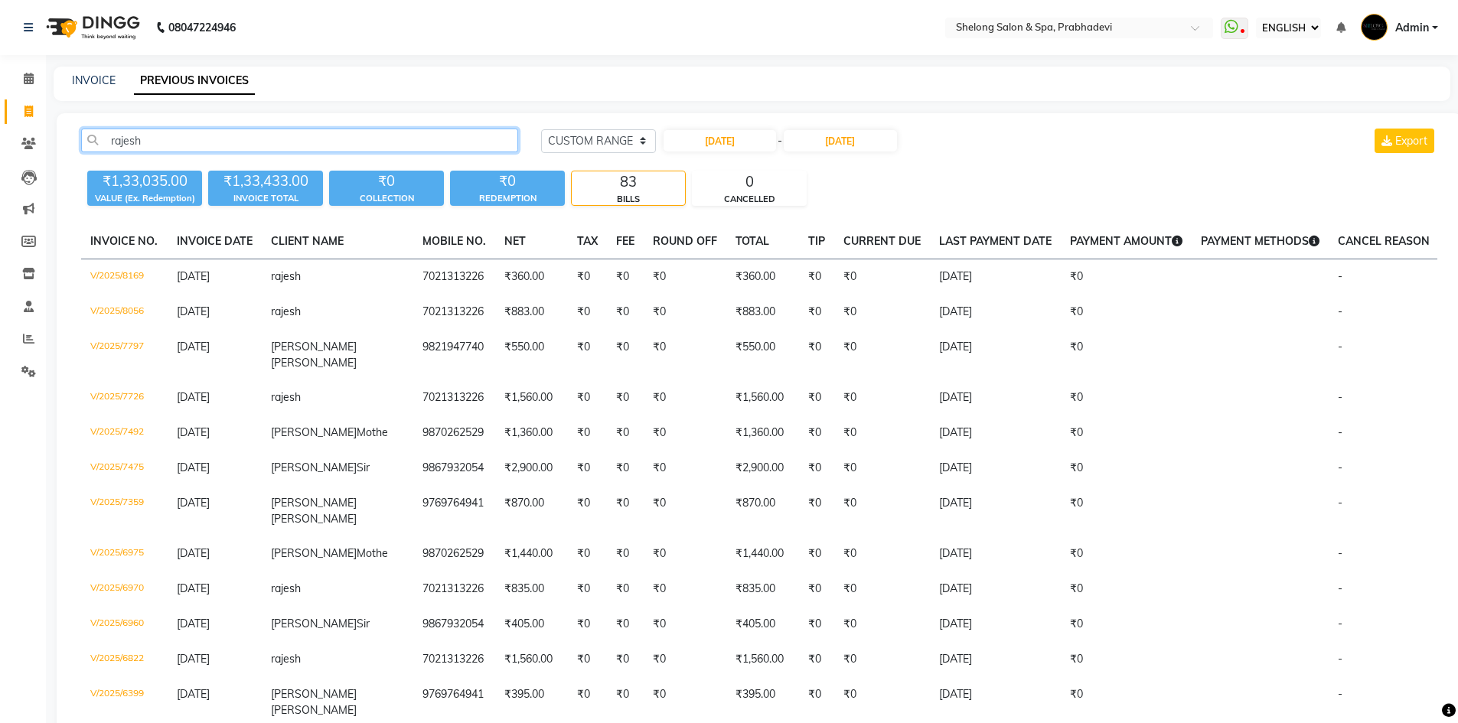
click at [181, 139] on input "rajesh" at bounding box center [299, 141] width 437 height 24
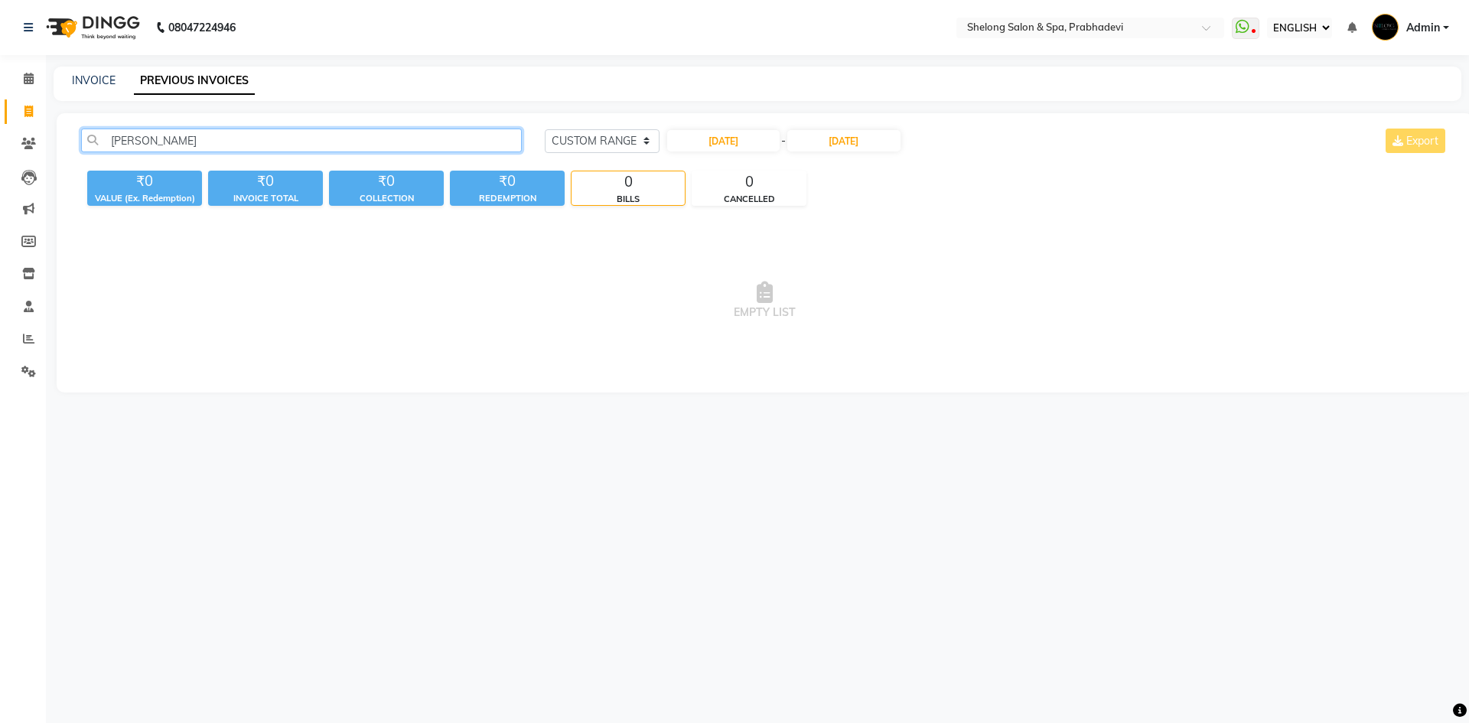
type input "[PERSON_NAME]"
drag, startPoint x: 585, startPoint y: 130, endPoint x: 593, endPoint y: 137, distance: 10.3
click at [592, 135] on select "[DATE] [DATE] CUSTOM RANGE" at bounding box center [602, 141] width 115 height 24
select select "[DATE]"
click at [545, 129] on select "[DATE] [DATE] CUSTOM RANGE" at bounding box center [602, 141] width 115 height 24
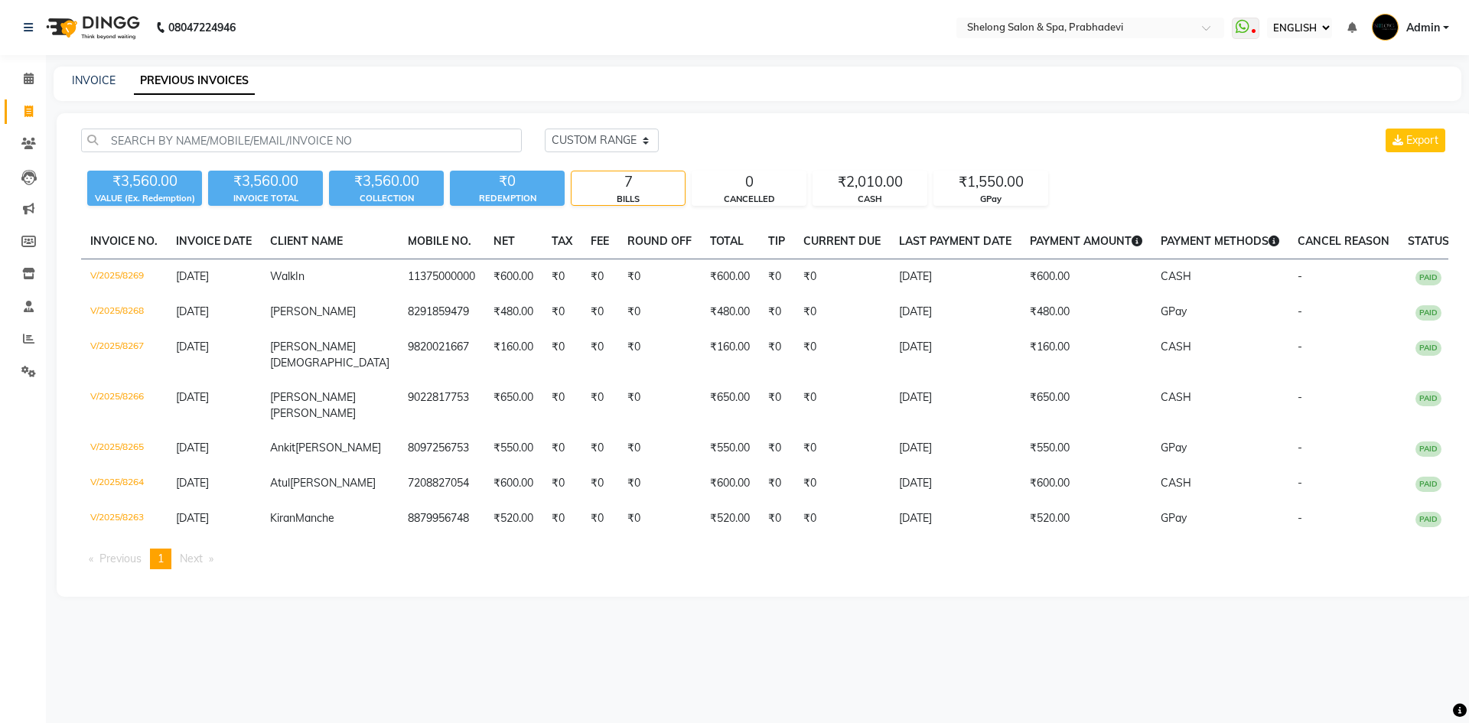
click at [429, 579] on main "INVOICE PREVIOUS INVOICES [DATE] [DATE] CUSTOM RANGE Export ₹3,560.00 VALUE (Ex…" at bounding box center [757, 343] width 1423 height 553
click at [88, 78] on link "INVOICE" at bounding box center [94, 80] width 44 height 14
select select "service"
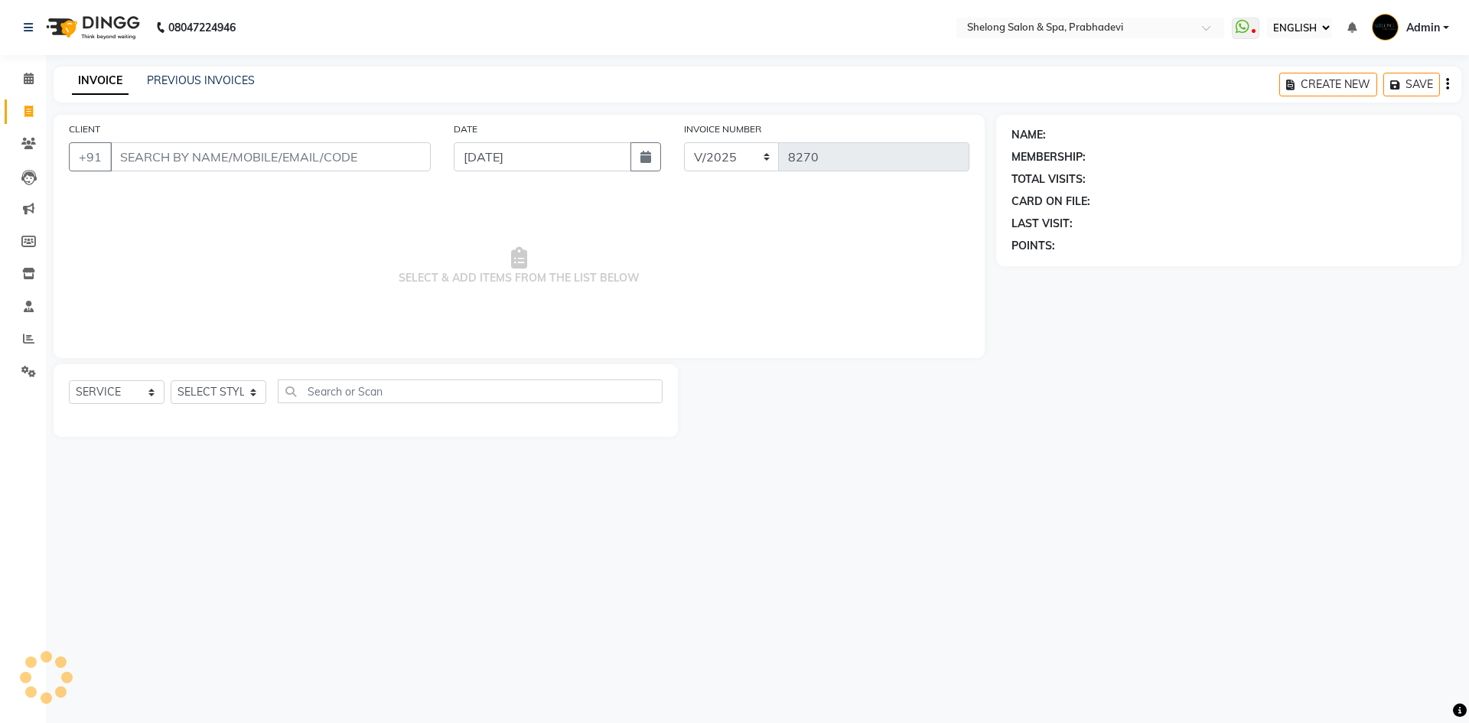
select select "16092"
